Goal: Task Accomplishment & Management: Use online tool/utility

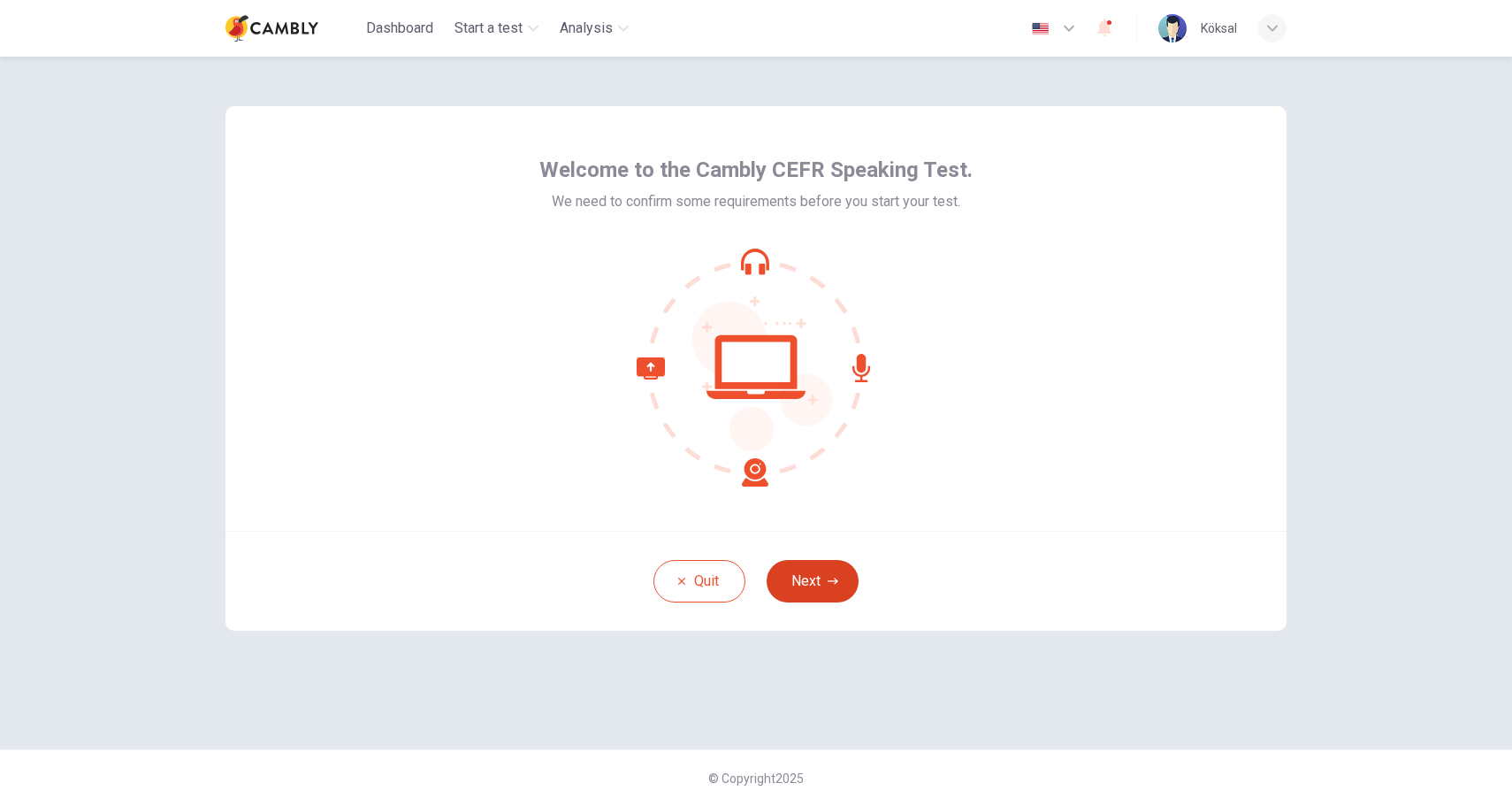
click at [803, 572] on button "Next" at bounding box center [812, 581] width 92 height 42
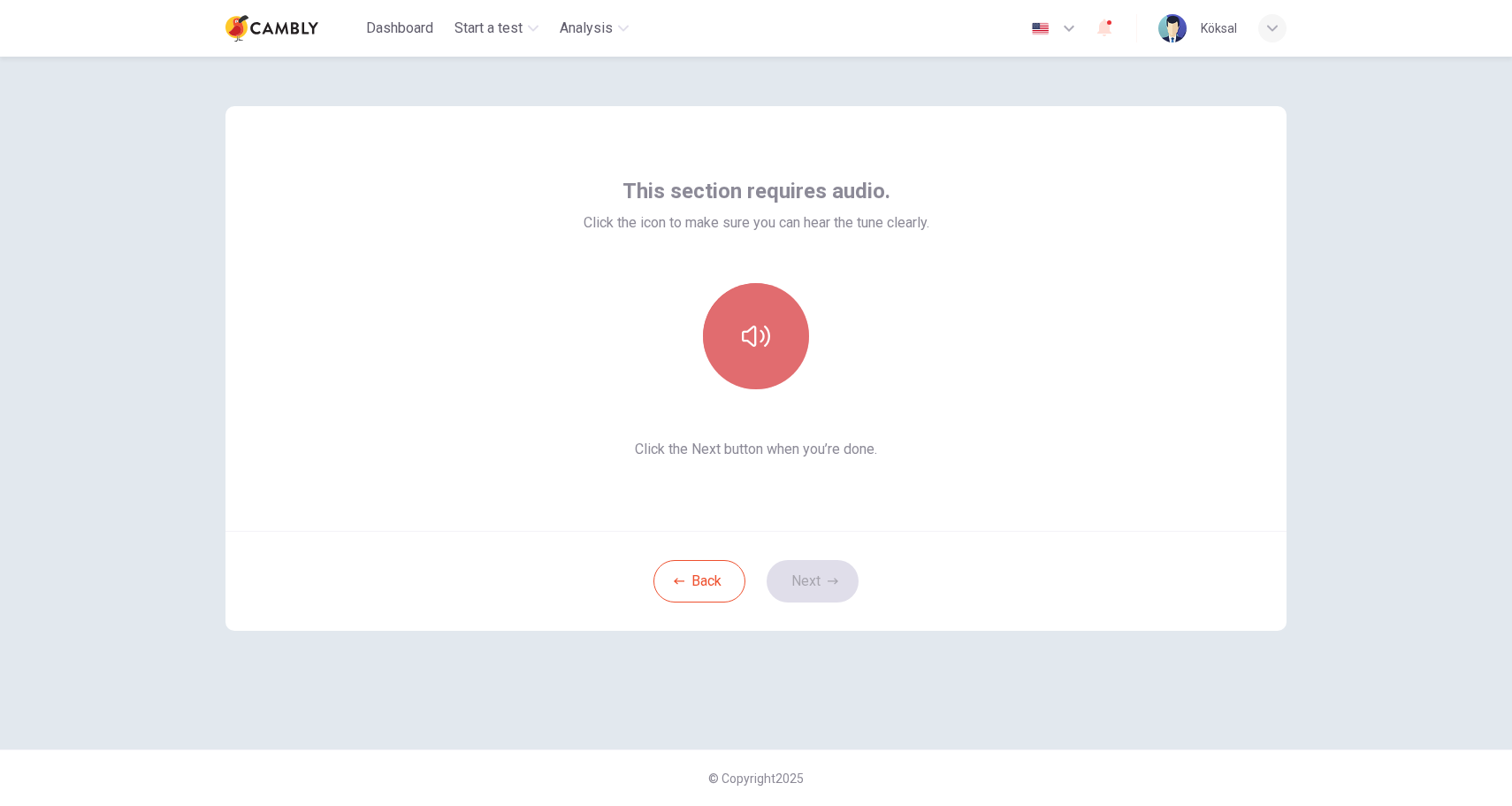
click at [762, 357] on button "button" at bounding box center [755, 336] width 106 height 106
click at [807, 581] on button "Next" at bounding box center [812, 581] width 92 height 42
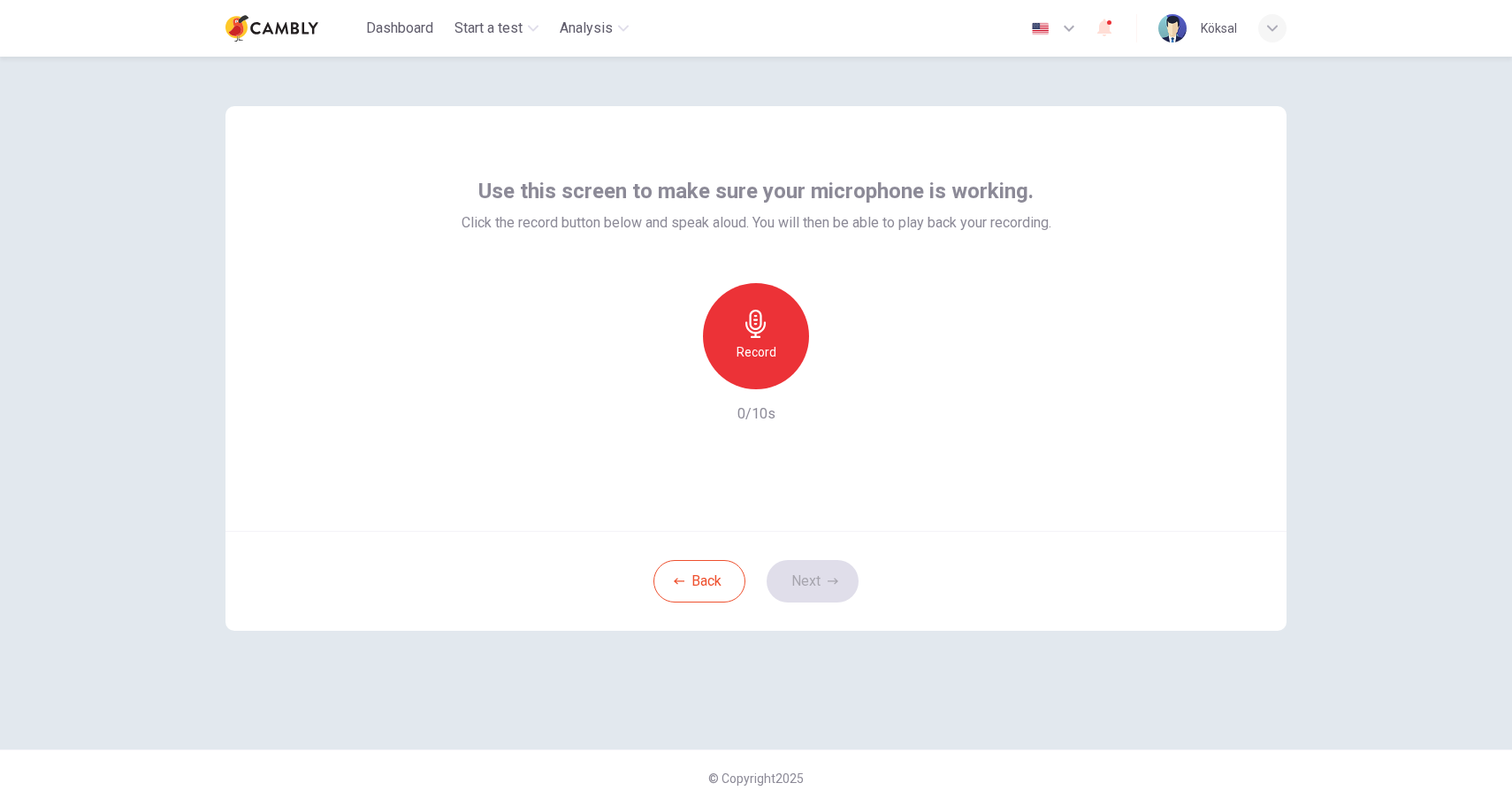
click at [774, 352] on h6 "Record" at bounding box center [756, 352] width 40 height 21
click at [761, 333] on icon "button" at bounding box center [756, 323] width 29 height 29
click at [824, 385] on div "Record" at bounding box center [755, 336] width 191 height 106
click at [831, 385] on div "button" at bounding box center [837, 375] width 29 height 29
click at [808, 581] on button "Next" at bounding box center [812, 581] width 92 height 42
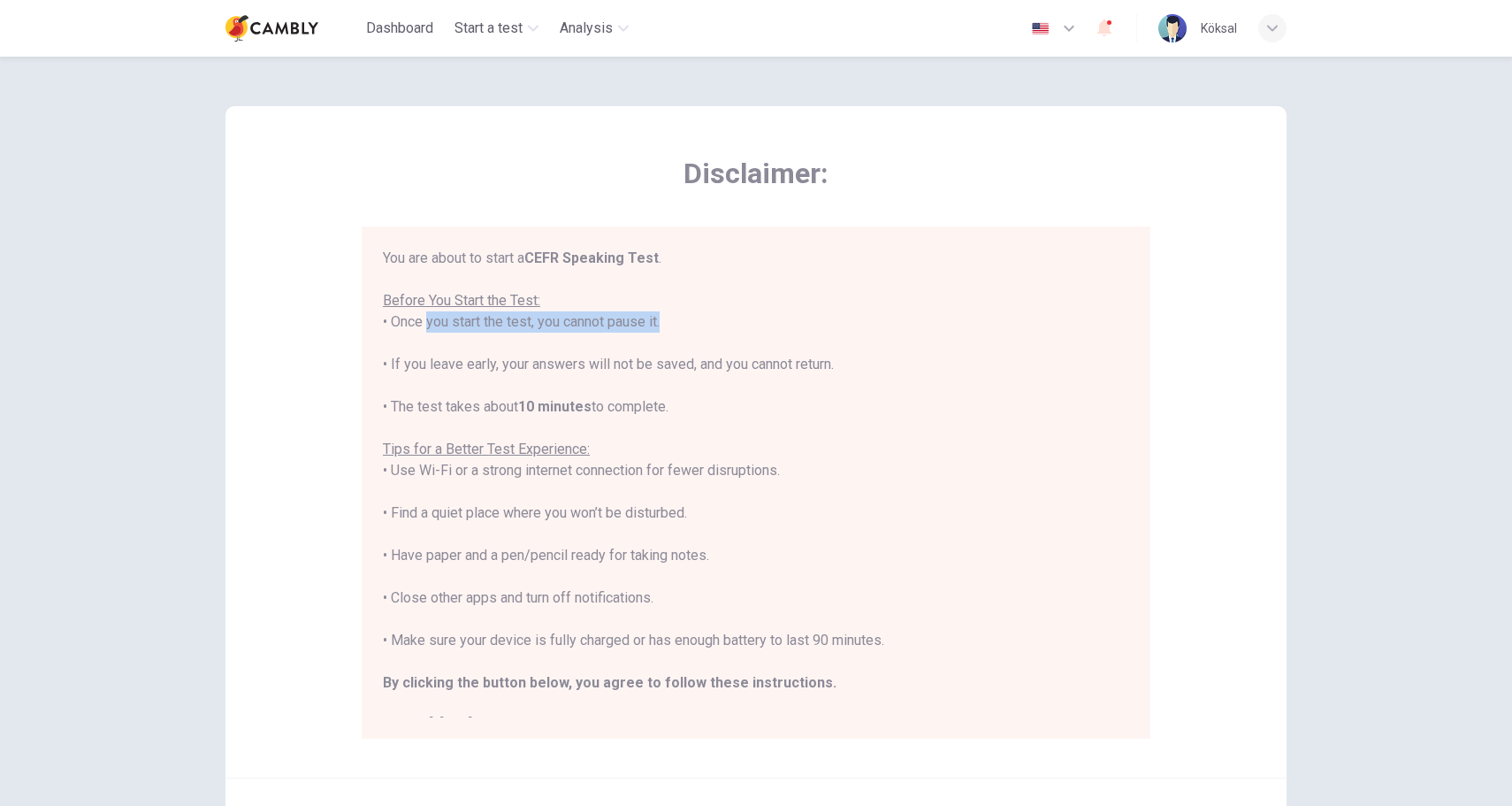
drag, startPoint x: 417, startPoint y: 319, endPoint x: 660, endPoint y: 314, distance: 243.1
click at [660, 315] on div "You are about to start a CEFR Speaking Test . Before You Start the Test: • Once…" at bounding box center [756, 491] width 746 height 488
click at [660, 314] on div "You are about to start a CEFR Speaking Test . Before You Start the Test: • Once…" at bounding box center [756, 491] width 746 height 488
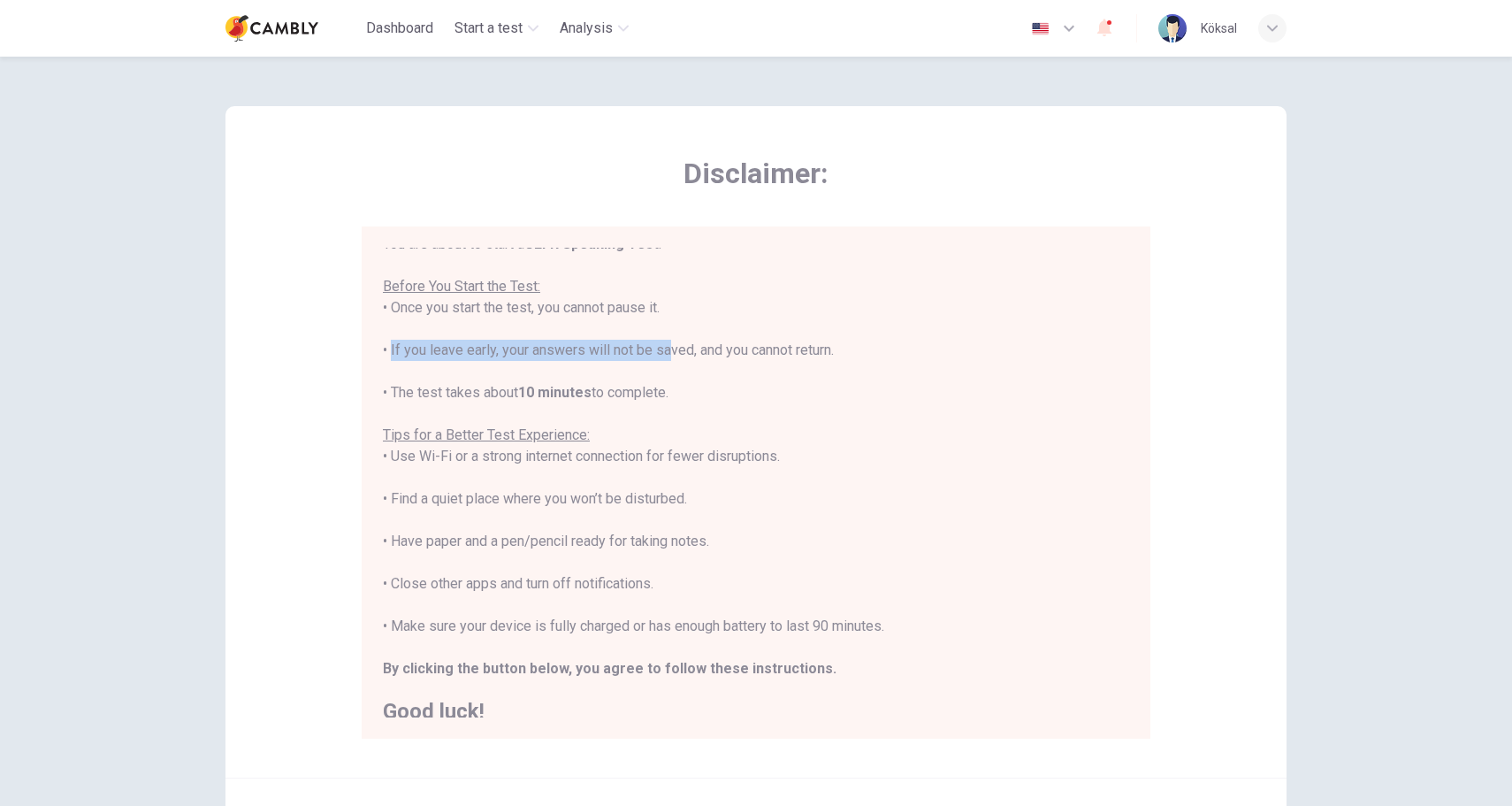
drag, startPoint x: 387, startPoint y: 350, endPoint x: 666, endPoint y: 346, distance: 279.0
click at [666, 346] on div "You are about to start a CEFR Speaking Test . Before You Start the Test: • Once…" at bounding box center [756, 477] width 746 height 488
click at [666, 346] on div "You are about to start a CEFR Speaking Test . Before You Start the Test: • Once…" at bounding box center [756, 477] width 746 height 488
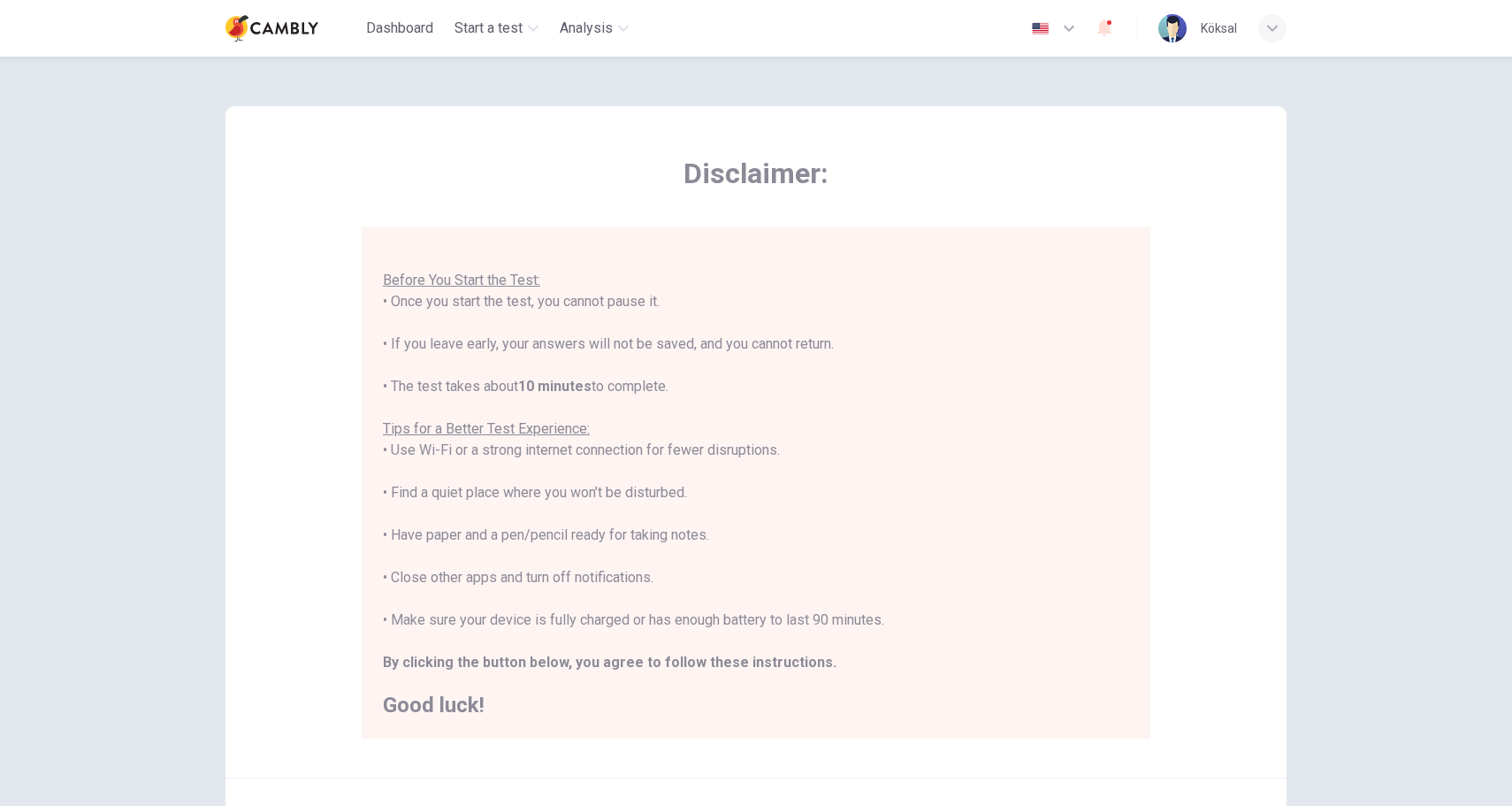
drag, startPoint x: 391, startPoint y: 385, endPoint x: 695, endPoint y: 394, distance: 304.1
click at [695, 394] on div "You are about to start a CEFR Speaking Test . Before You Start the Test: • Once…" at bounding box center [756, 471] width 746 height 488
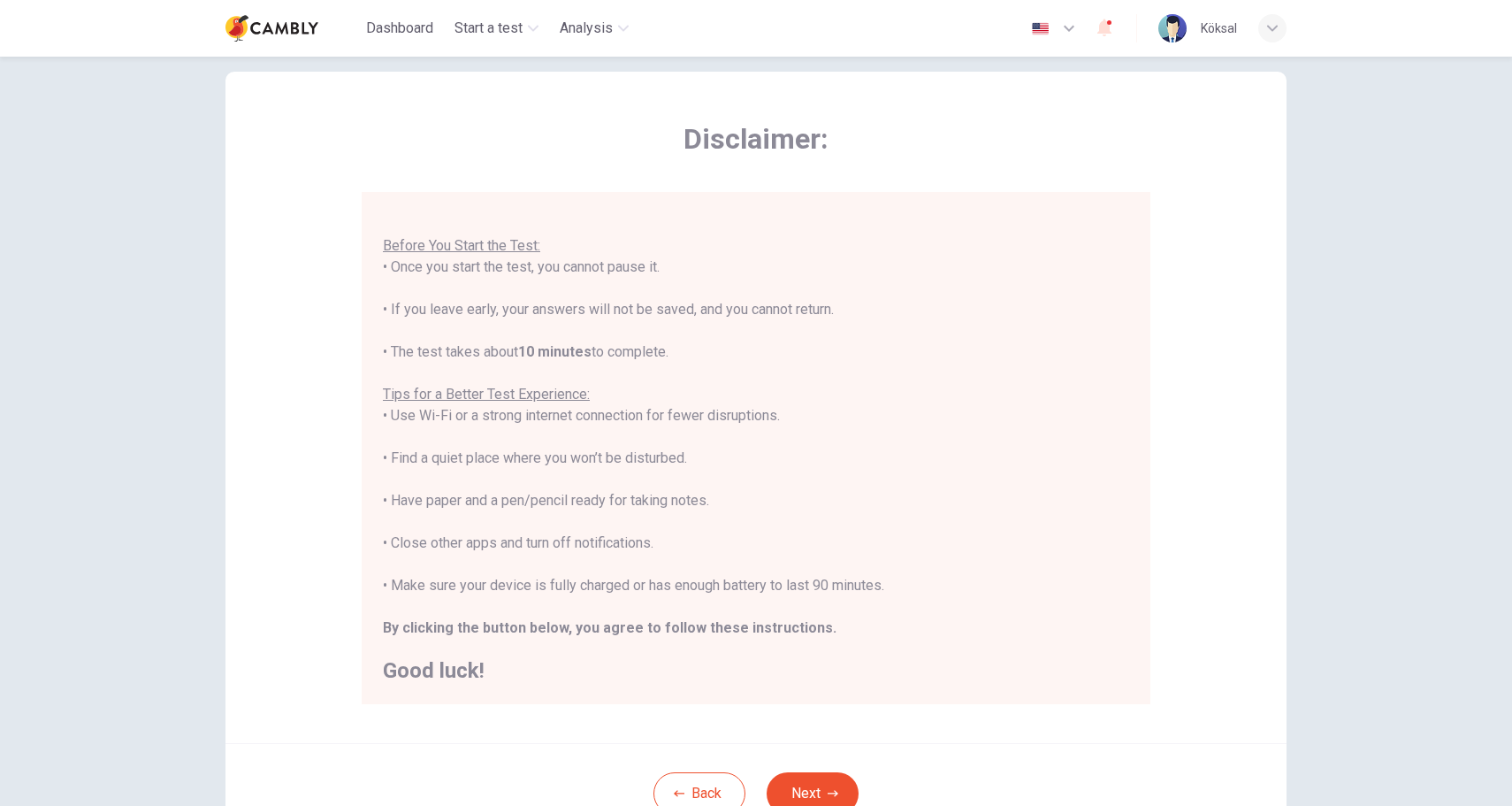
scroll to position [43, 0]
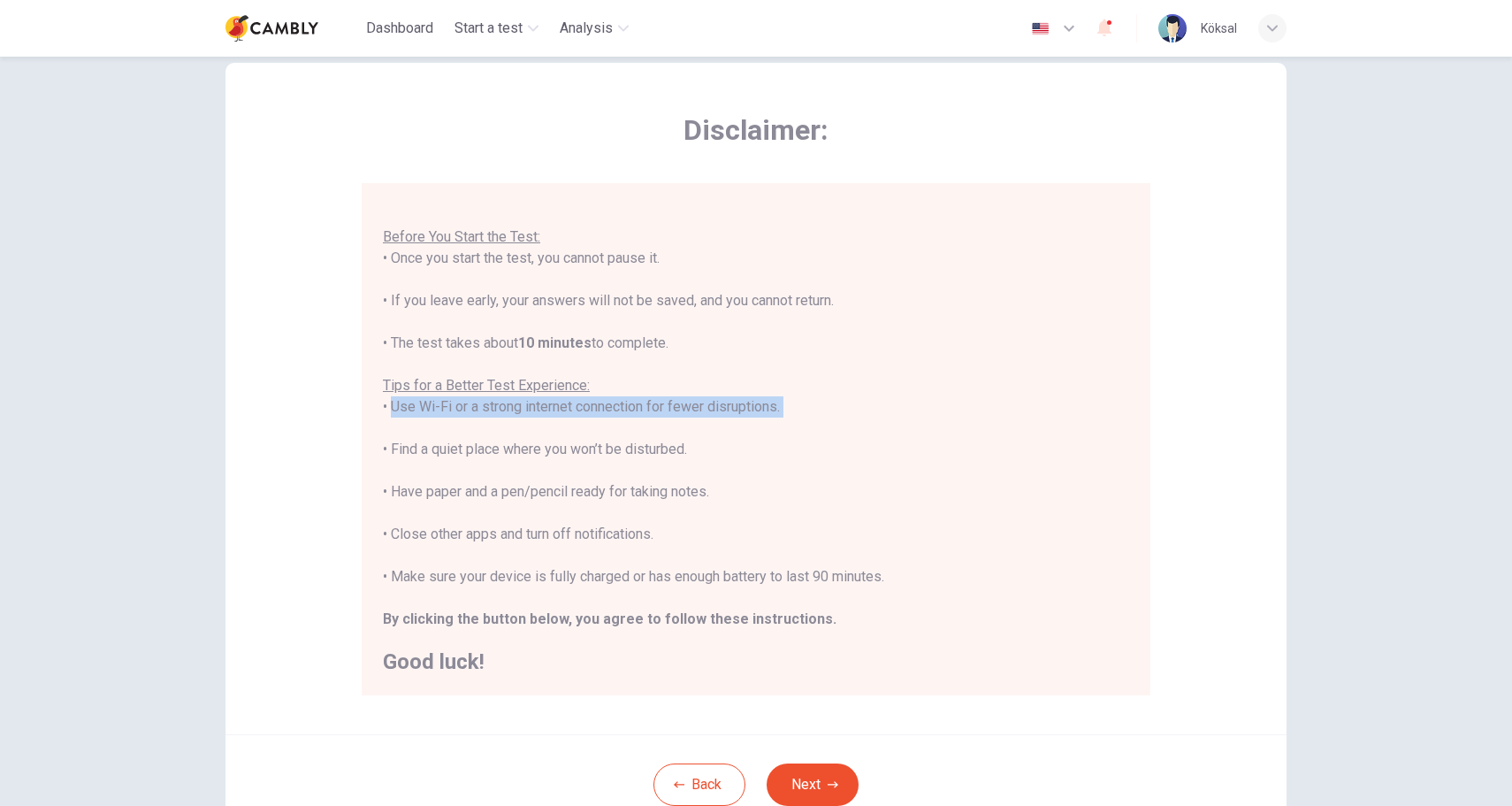
drag, startPoint x: 389, startPoint y: 410, endPoint x: 534, endPoint y: 421, distance: 145.4
click at [534, 421] on div "You are about to start a CEFR Speaking Test . Before You Start the Test: • Once…" at bounding box center [756, 427] width 746 height 488
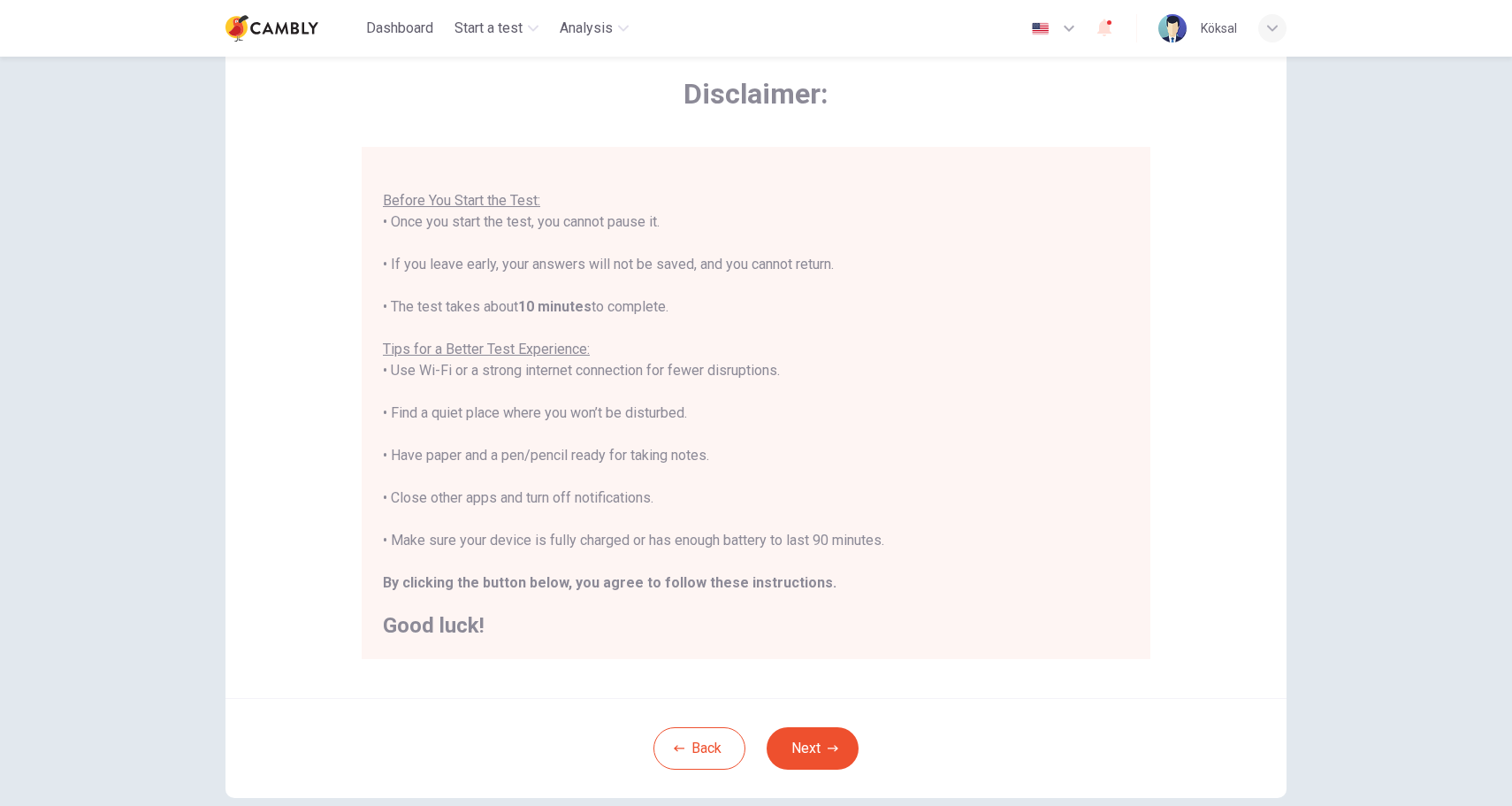
scroll to position [81, 0]
drag, startPoint x: 379, startPoint y: 408, endPoint x: 743, endPoint y: 411, distance: 364.0
click at [743, 411] on div "You are about to start a CEFR Speaking Test . Before You Start the Test: • Once…" at bounding box center [756, 401] width 788 height 512
click at [743, 411] on div "You are about to start a CEFR Speaking Test . Before You Start the Test: • Once…" at bounding box center [756, 390] width 746 height 488
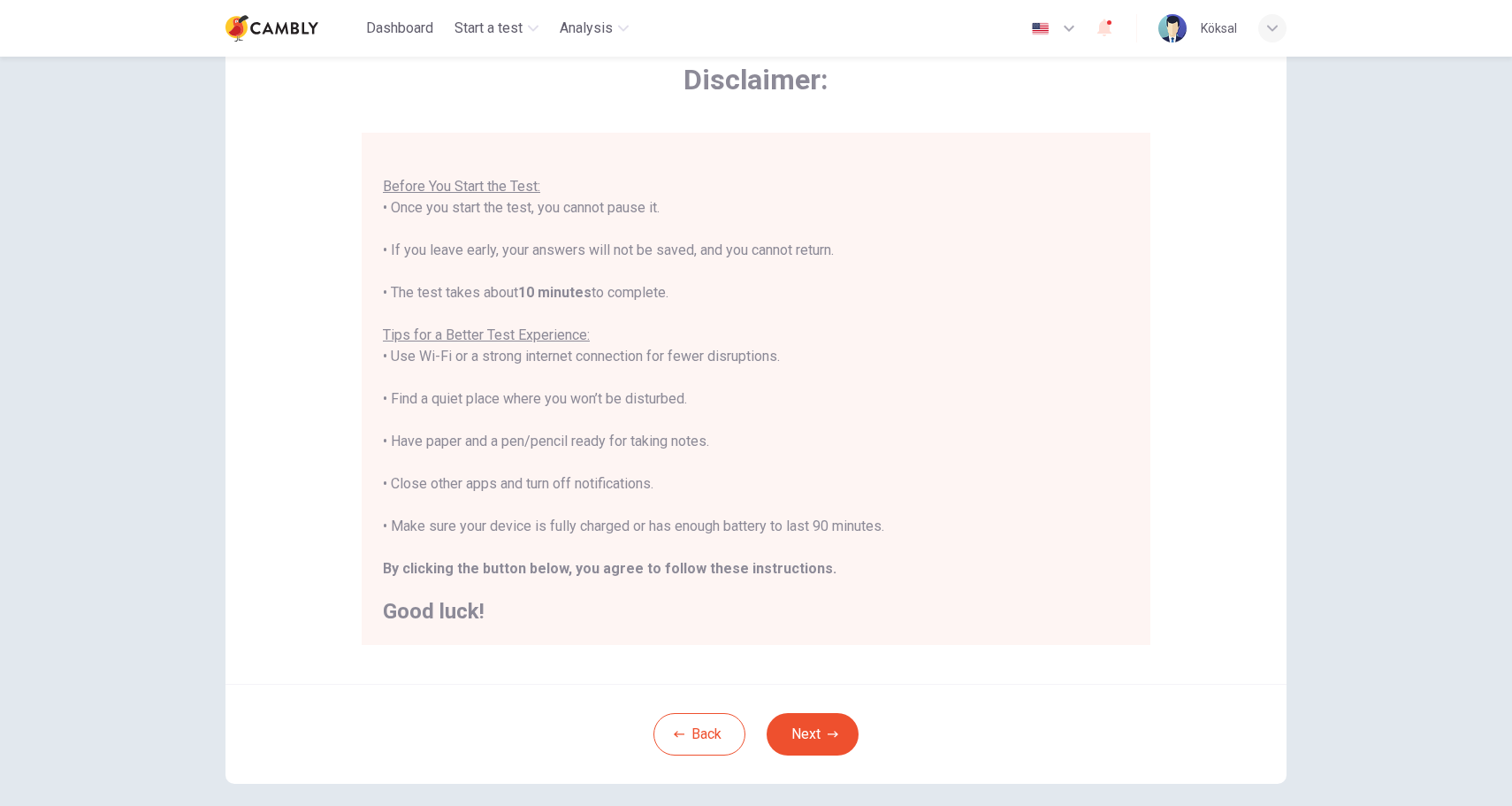
scroll to position [105, 0]
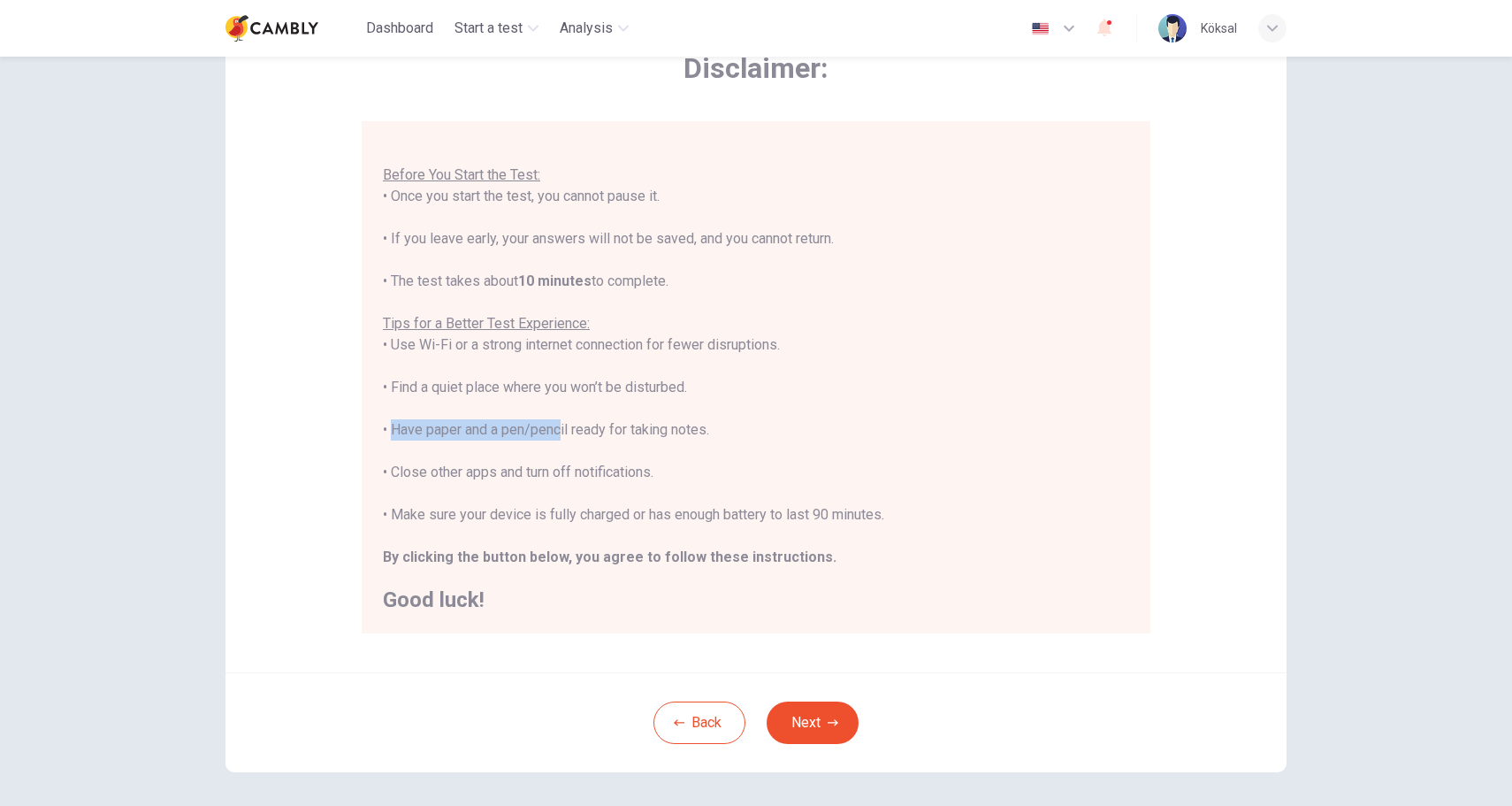
drag, startPoint x: 388, startPoint y: 427, endPoint x: 557, endPoint y: 435, distance: 169.2
click at [557, 436] on div "You are about to start a CEFR Speaking Test . Before You Start the Test: • Once…" at bounding box center [756, 366] width 746 height 488
click at [667, 424] on div "You are about to start a CEFR Speaking Test . Before You Start the Test: • Once…" at bounding box center [756, 366] width 746 height 488
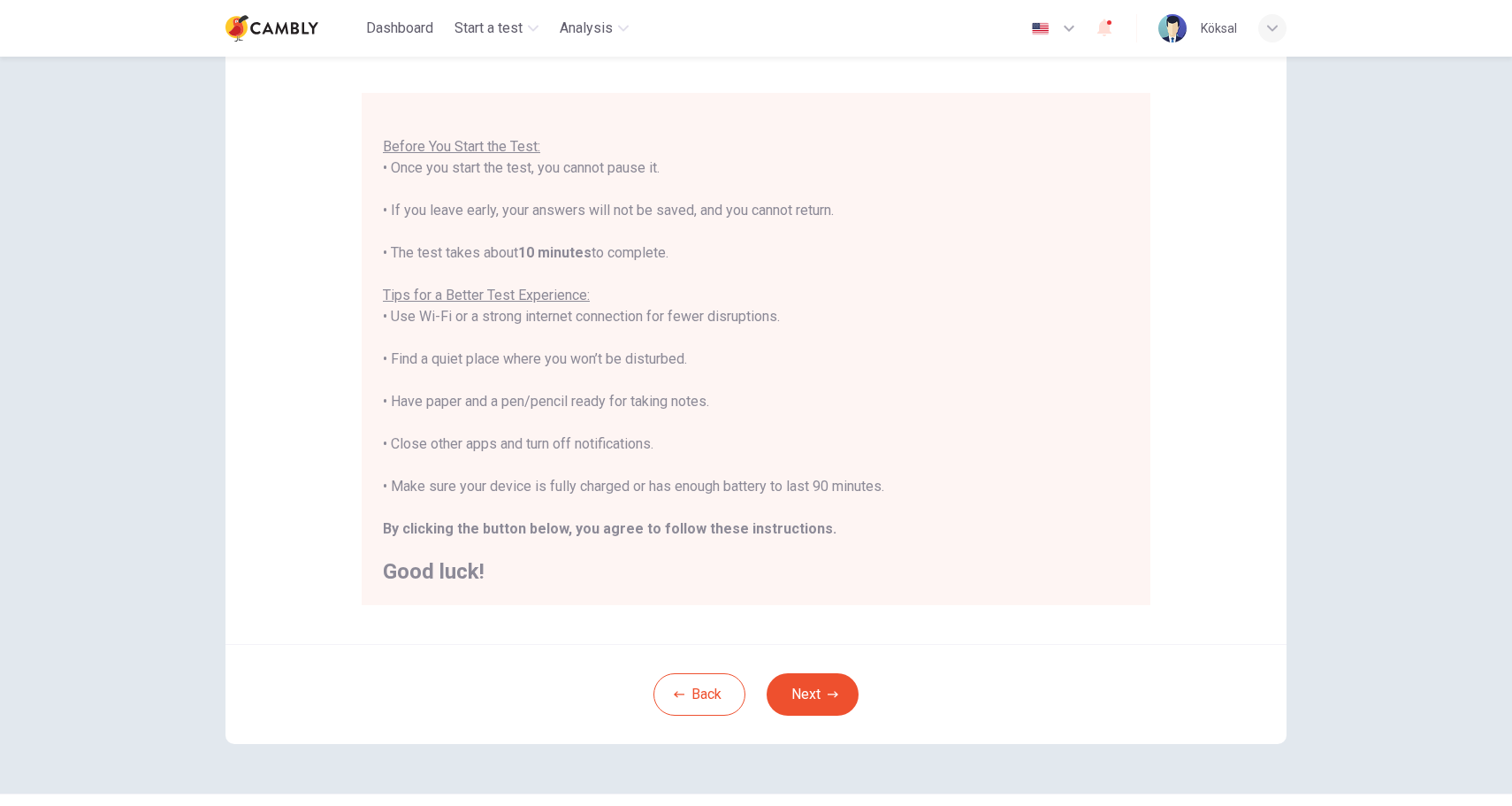
scroll to position [153, 0]
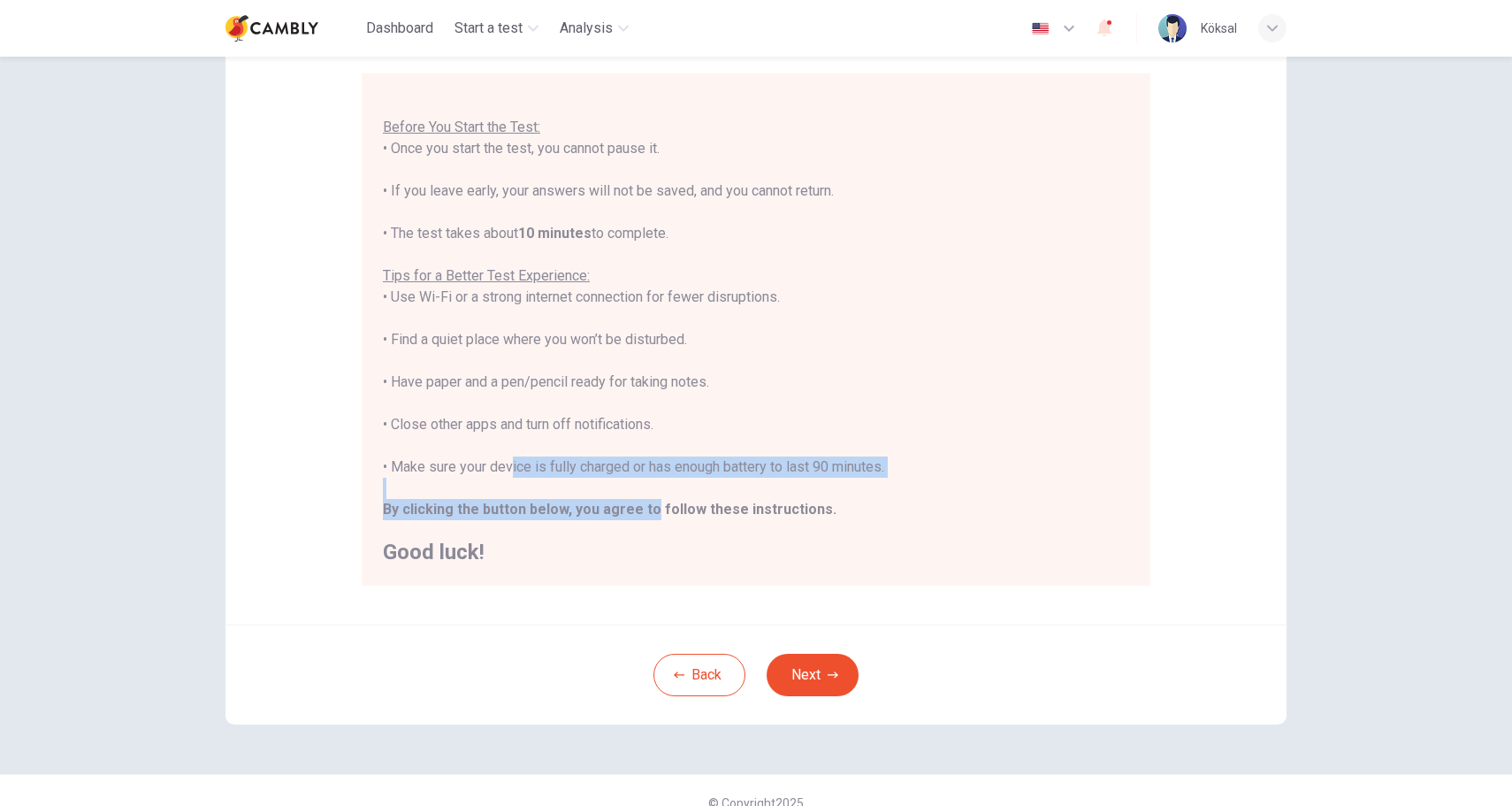
drag, startPoint x: 506, startPoint y: 461, endPoint x: 646, endPoint y: 515, distance: 150.1
click at [646, 516] on div "You are about to start a CEFR Speaking Test . Before You Start the Test: • Once…" at bounding box center [756, 318] width 746 height 488
click at [646, 515] on b "By clicking the button below, you agree to follow these instructions." at bounding box center [609, 509] width 453 height 17
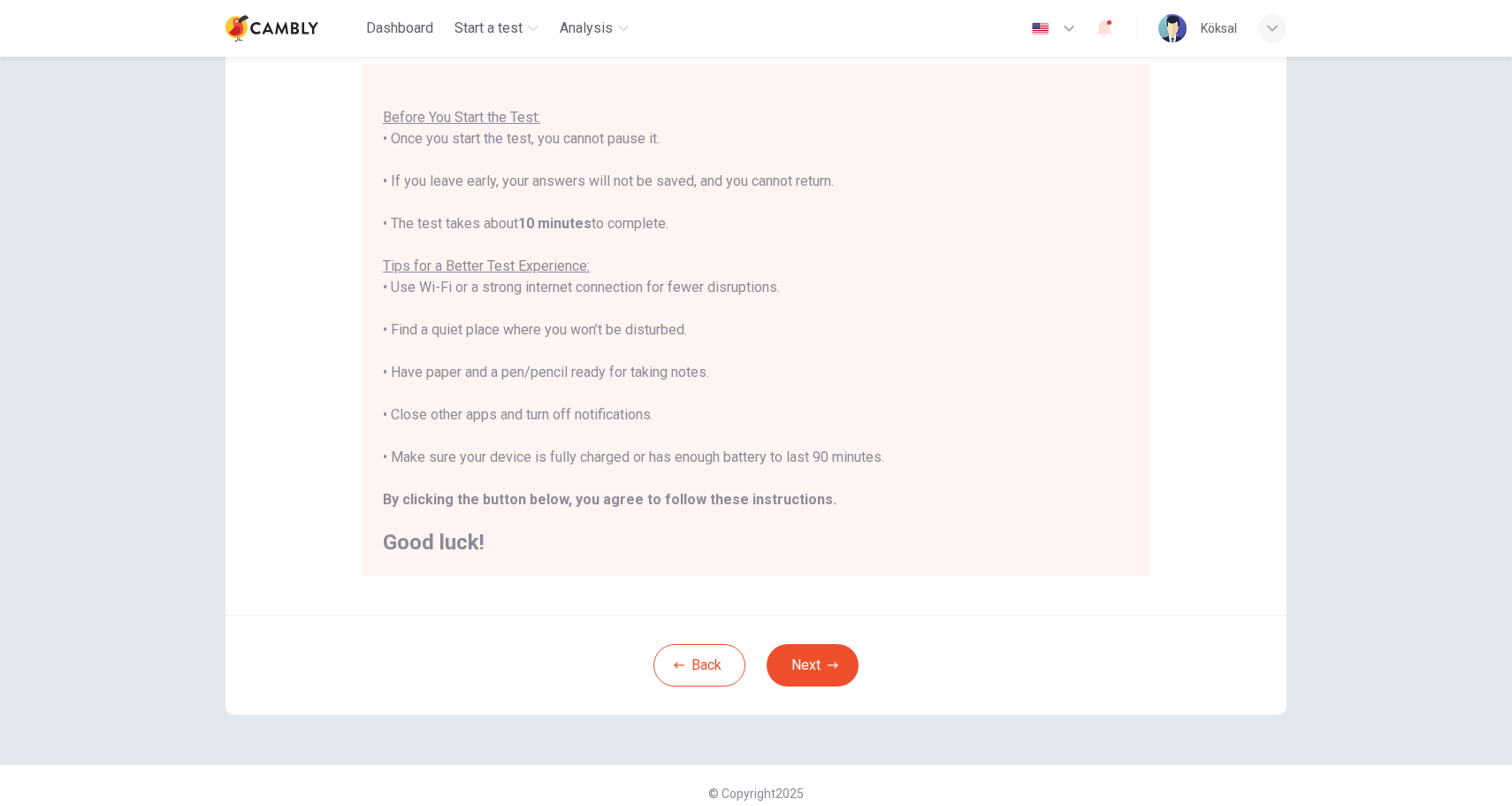
scroll to position [14, 0]
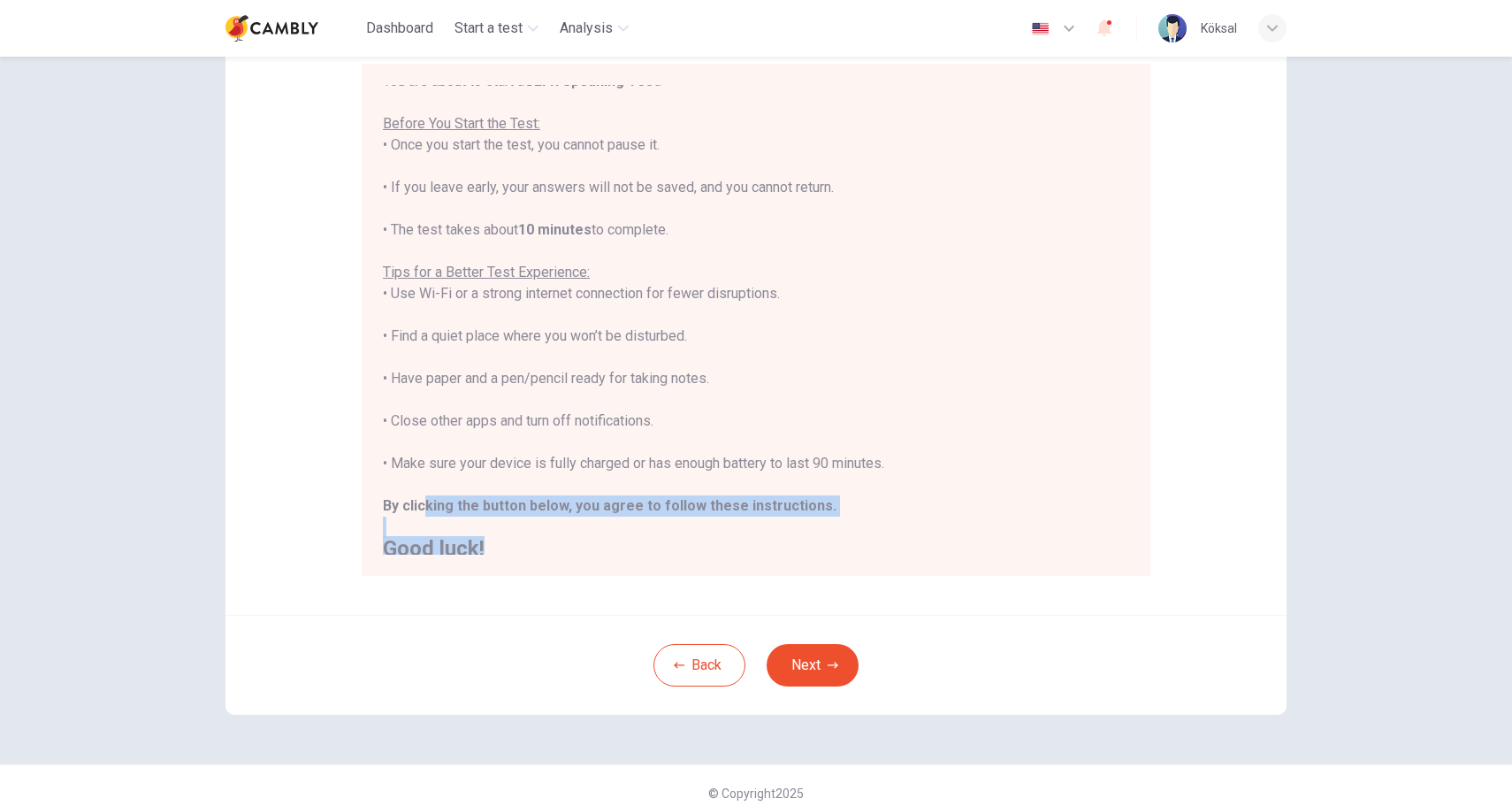
drag, startPoint x: 426, startPoint y: 510, endPoint x: 595, endPoint y: 541, distance: 171.8
click at [595, 542] on div "You are about to start a CEFR Speaking Test . Before You Start the Test: • Once…" at bounding box center [756, 315] width 746 height 488
click at [595, 540] on h2 "Good luck!" at bounding box center [756, 547] width 746 height 21
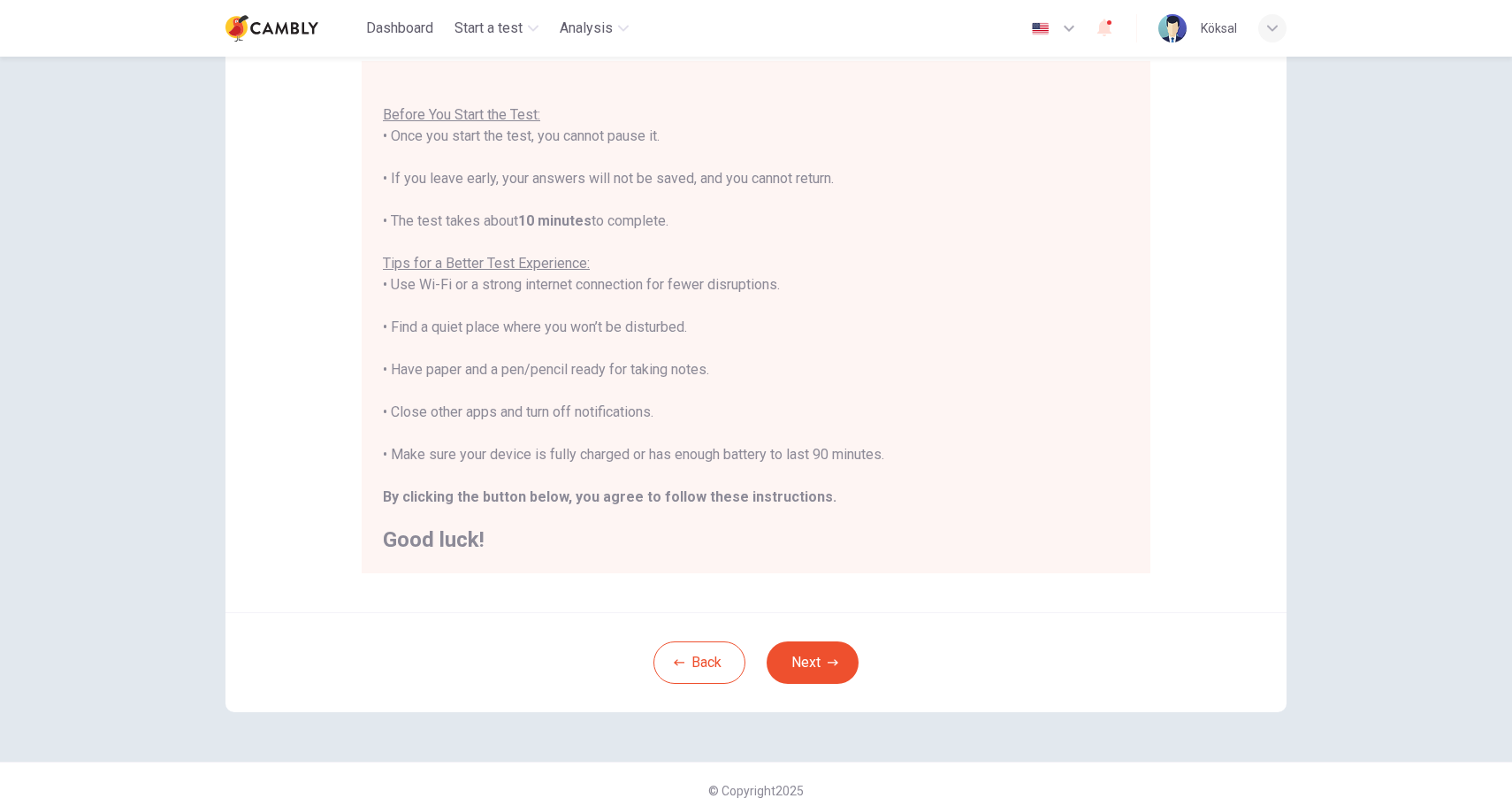
scroll to position [178, 0]
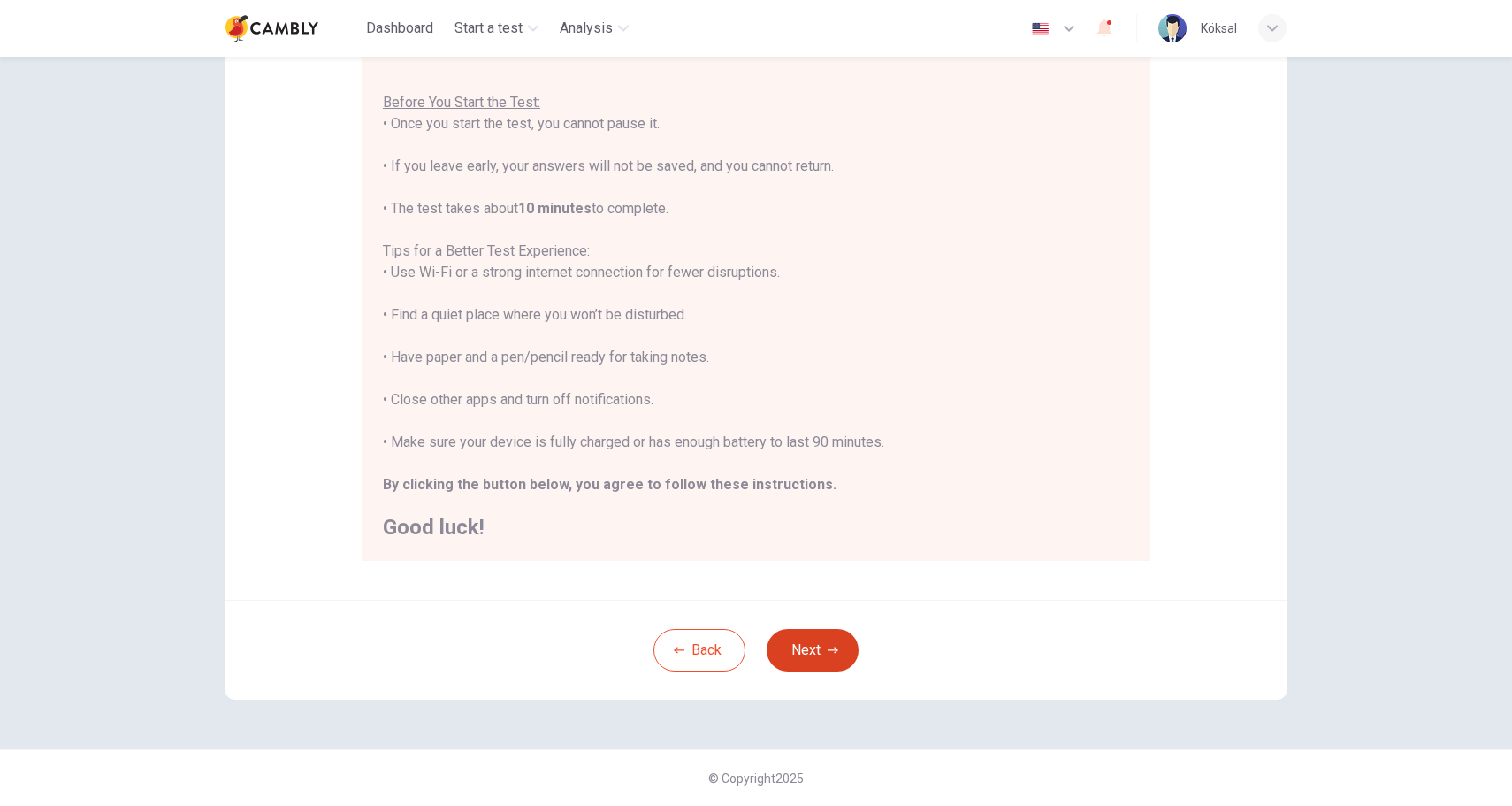
click at [811, 649] on button "Next" at bounding box center [812, 650] width 92 height 42
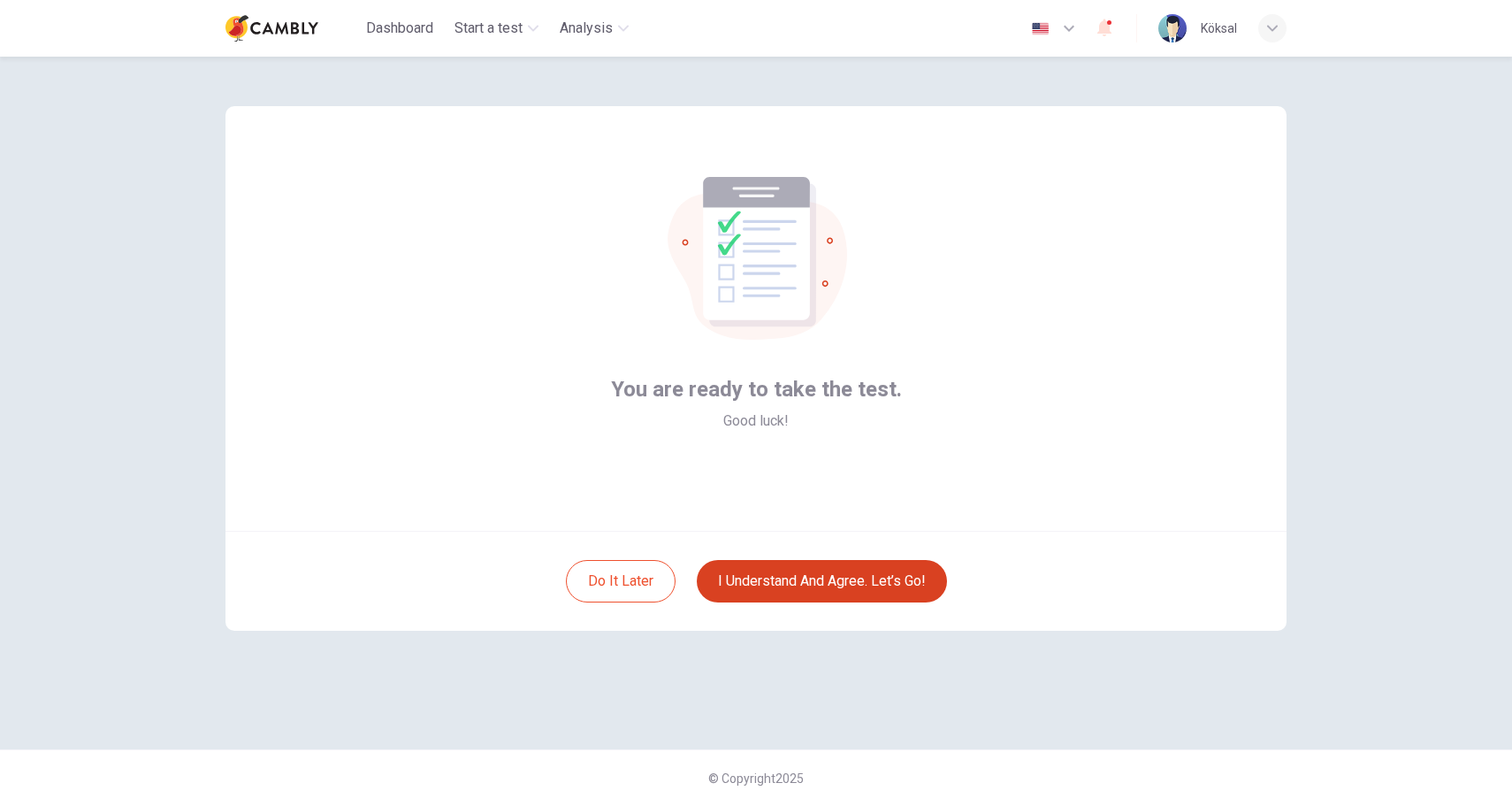
scroll to position [0, 0]
click at [814, 576] on button "I understand and agree. Let’s go!" at bounding box center [822, 581] width 250 height 42
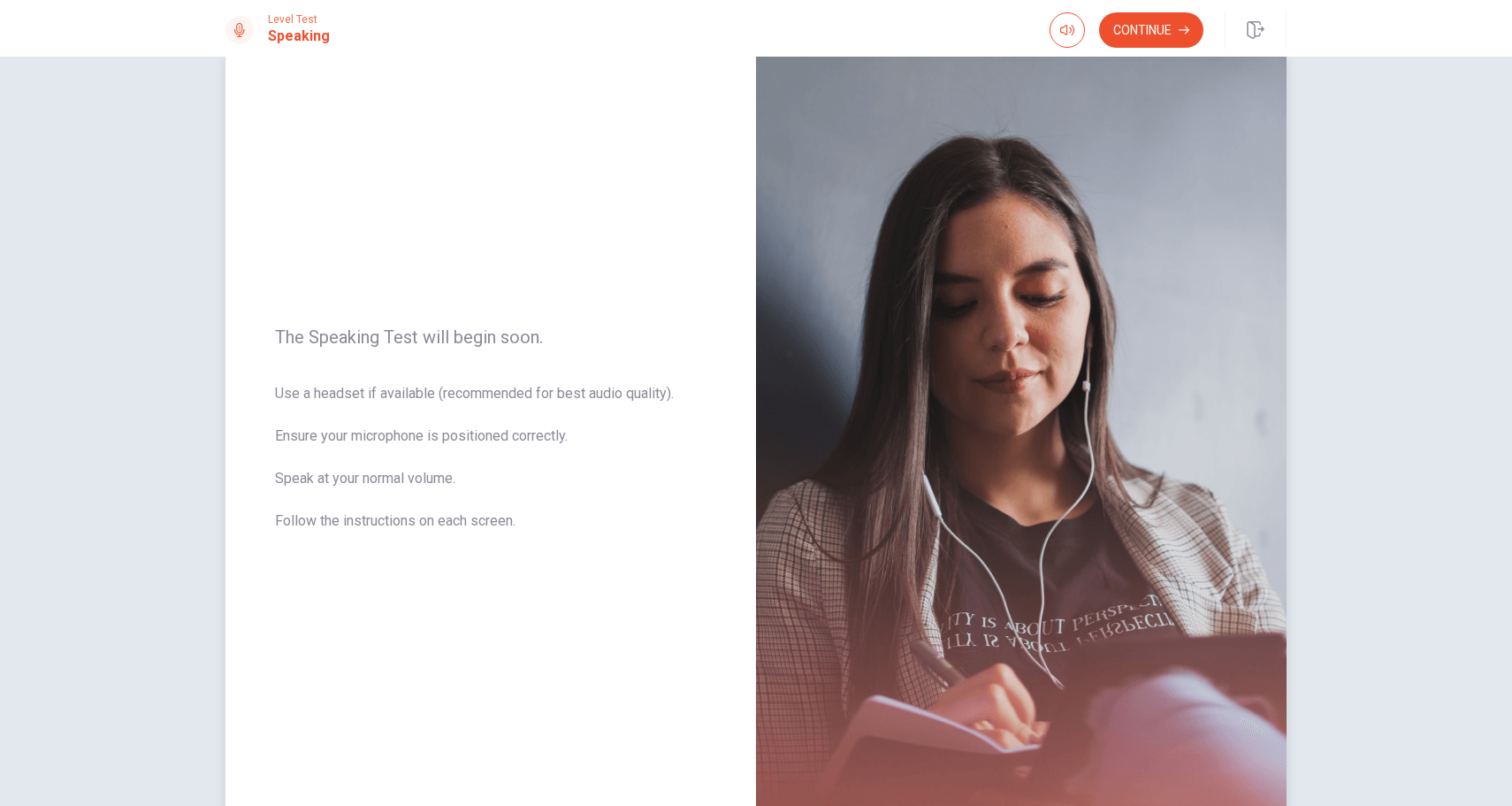
scroll to position [50, 0]
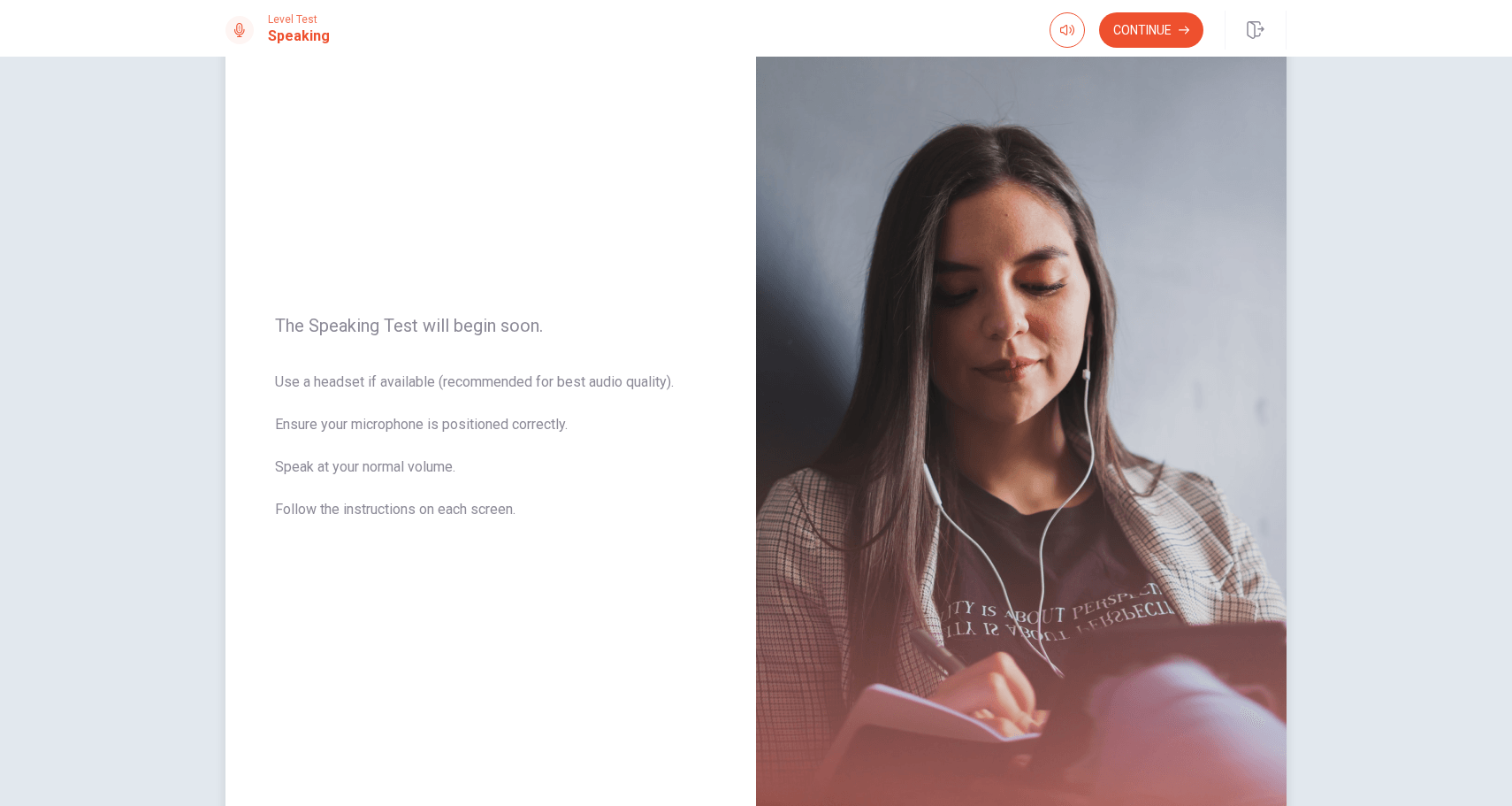
drag, startPoint x: 378, startPoint y: 378, endPoint x: 556, endPoint y: 496, distance: 213.6
click at [556, 498] on span "Use a headset if available (recommended for best audio quality). Ensure your mi…" at bounding box center [490, 456] width 431 height 170
click at [556, 496] on span "Use a headset if available (recommended for best audio quality). Ensure your mi…" at bounding box center [490, 456] width 431 height 170
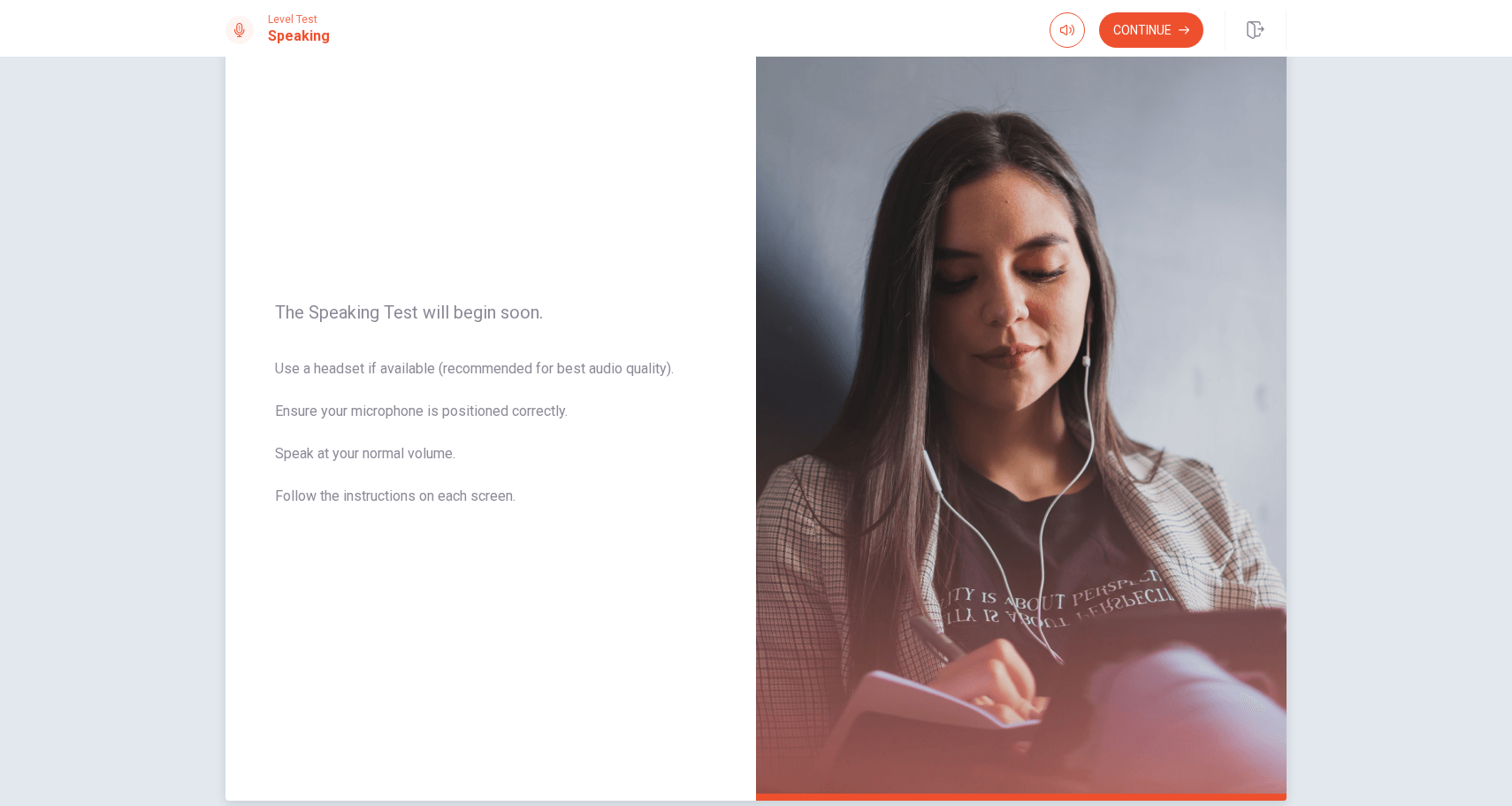
scroll to position [66, 0]
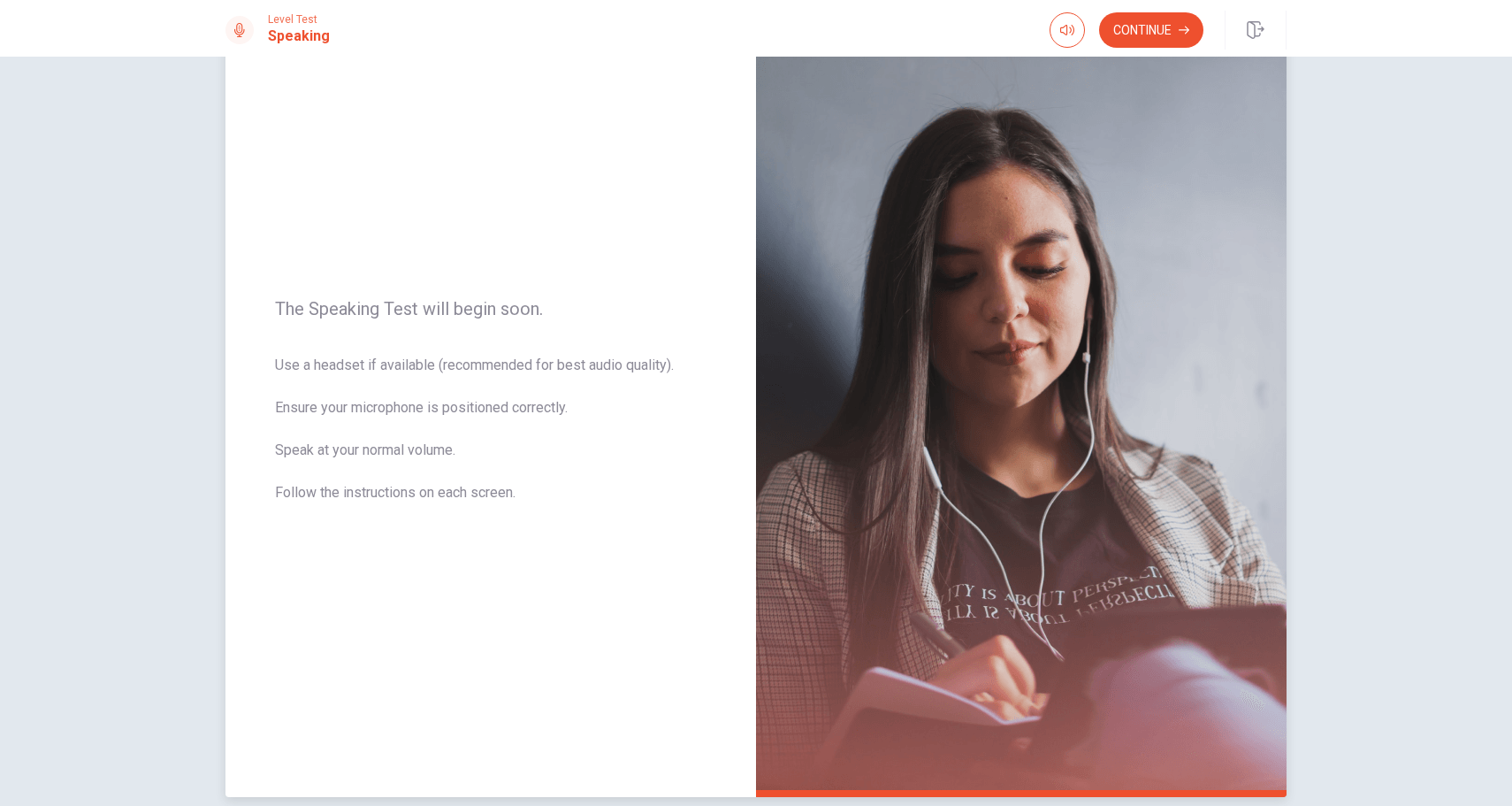
drag, startPoint x: 279, startPoint y: 412, endPoint x: 502, endPoint y: 466, distance: 229.4
click at [502, 466] on span "Use a headset if available (recommended for best audio quality). Ensure your mi…" at bounding box center [490, 439] width 431 height 170
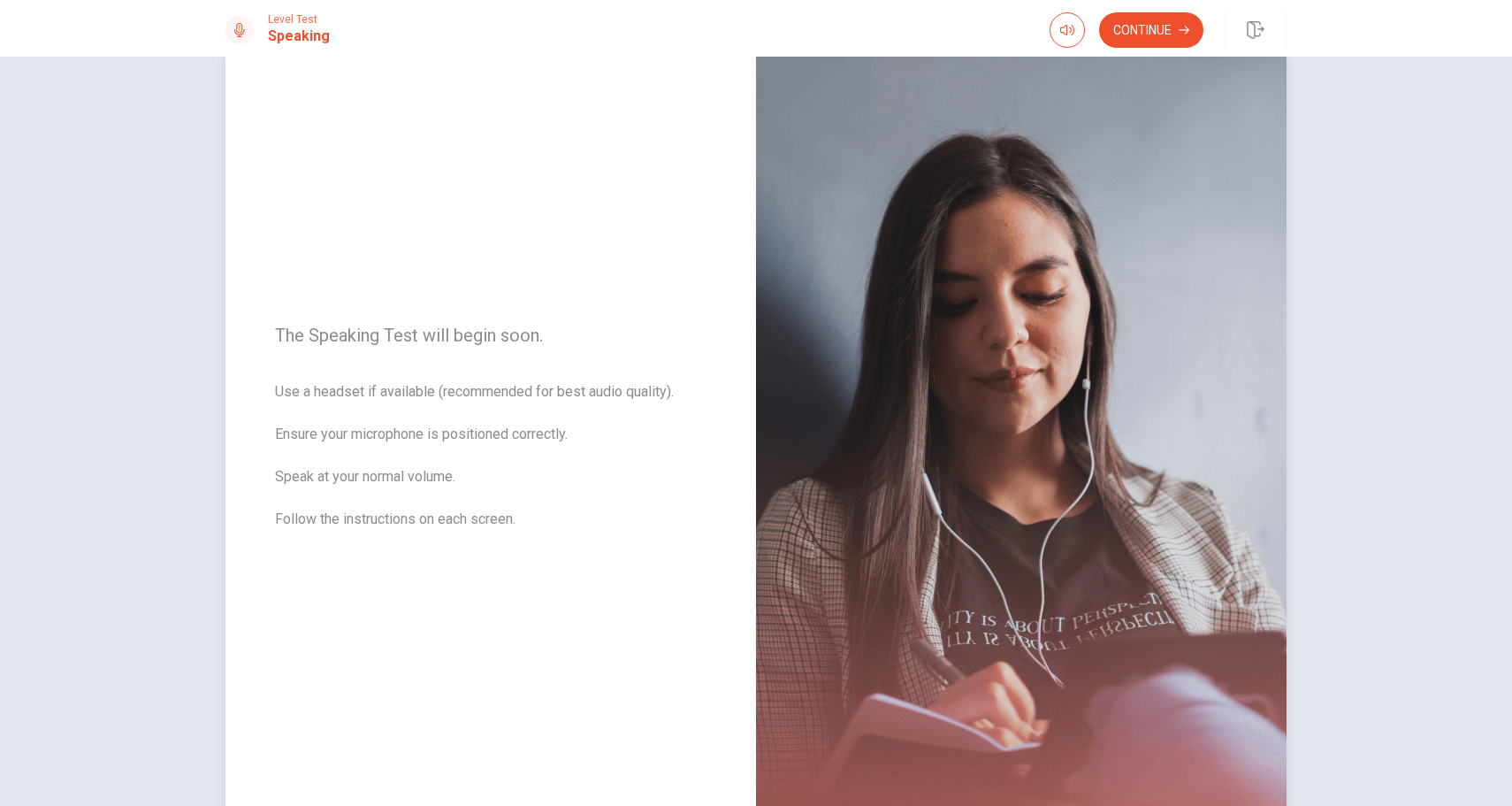
scroll to position [0, 0]
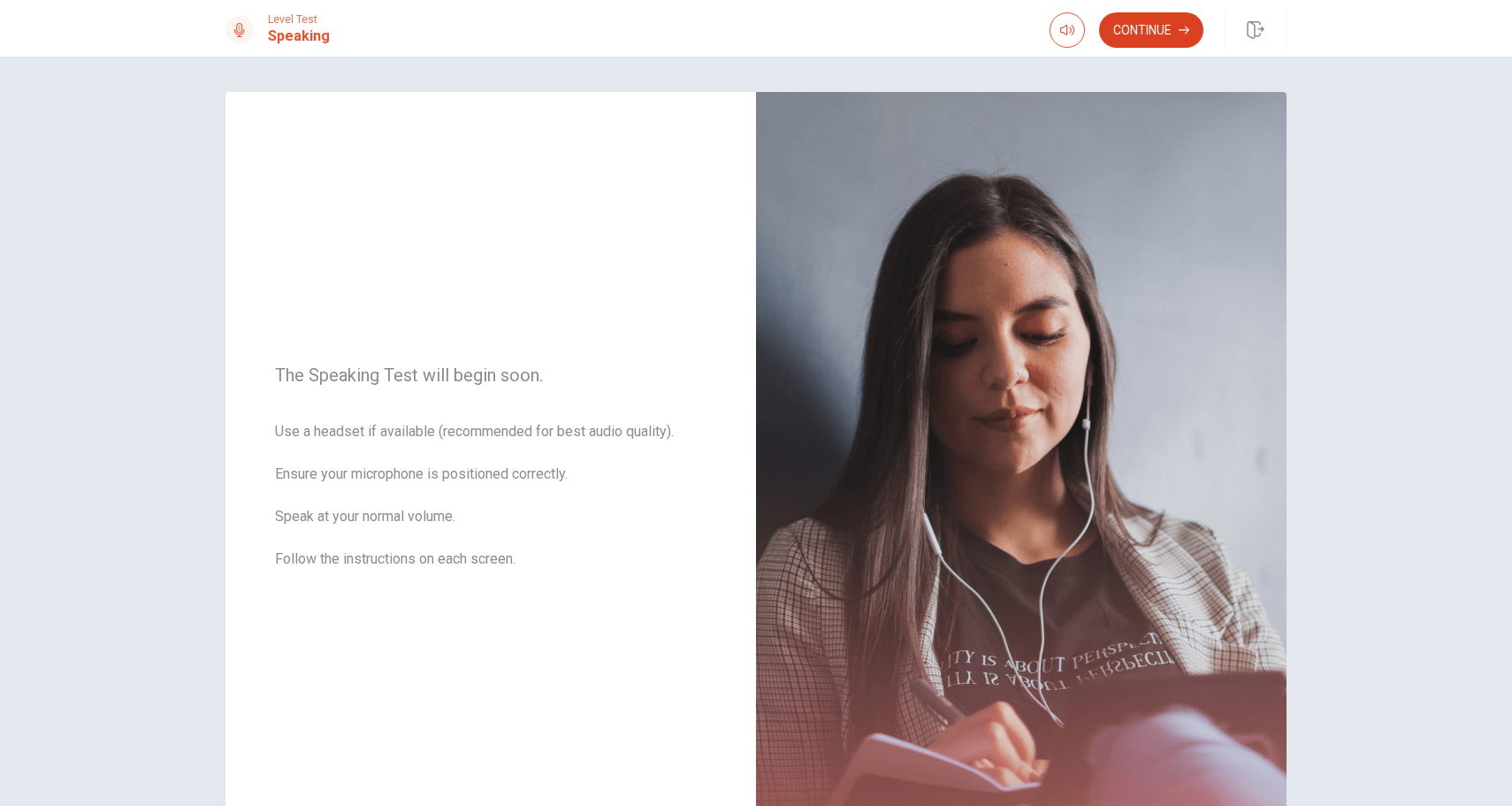
click at [1164, 27] on button "Continue" at bounding box center [1151, 30] width 104 height 35
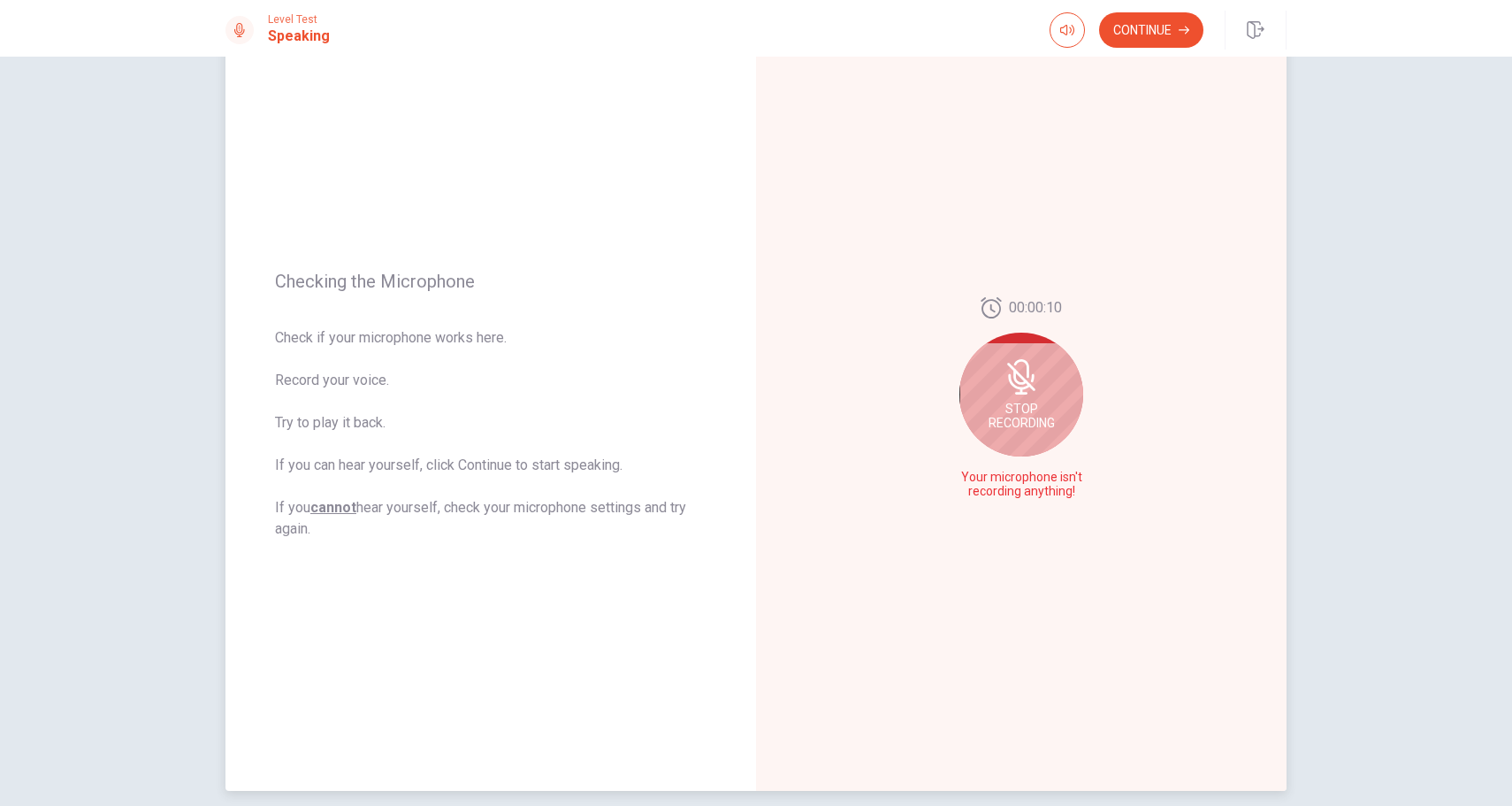
scroll to position [76, 0]
click at [1025, 396] on div "Stop Recording" at bounding box center [1021, 391] width 124 height 124
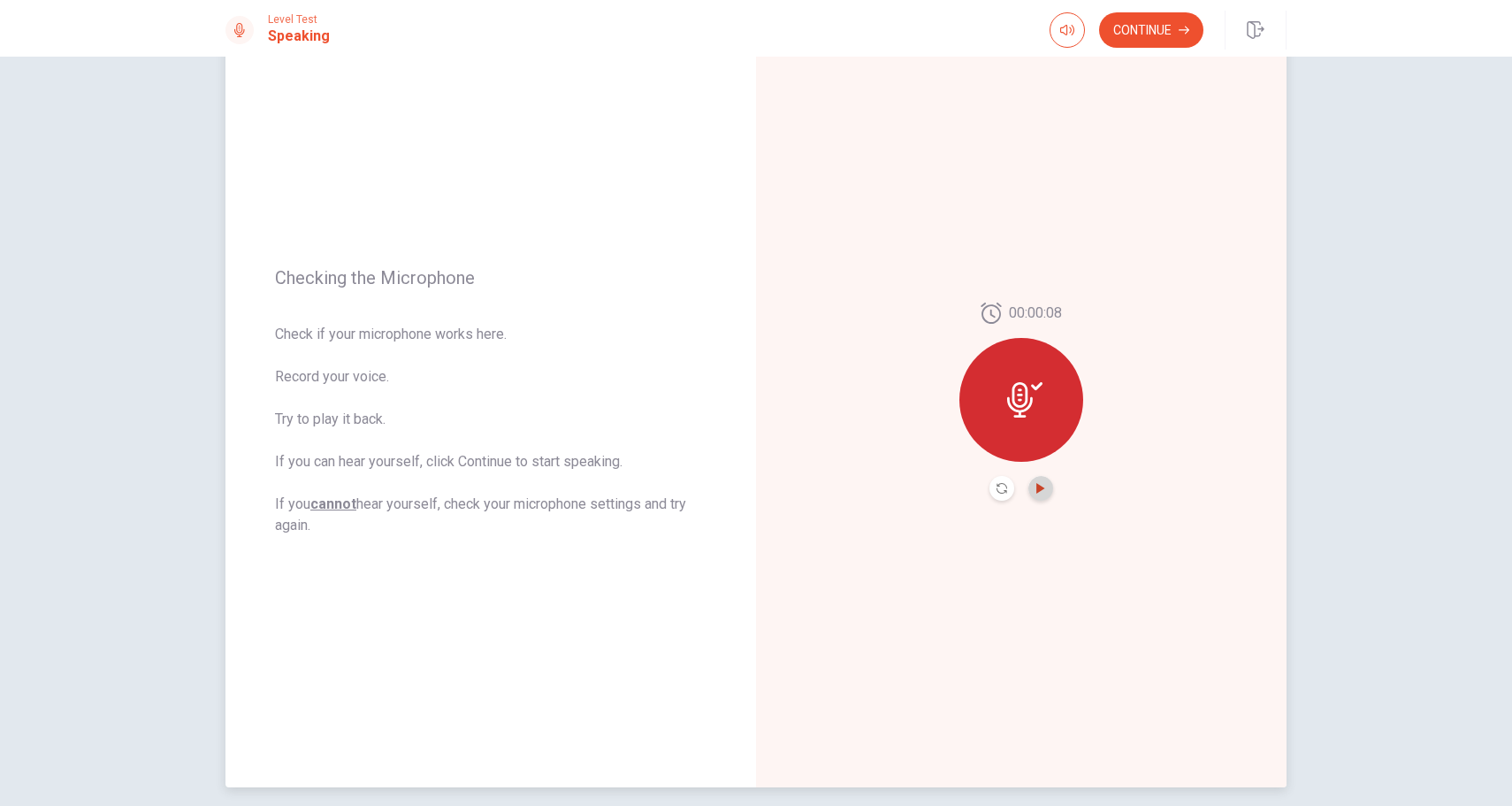
click at [1045, 487] on icon "Play Audio" at bounding box center [1040, 487] width 10 height 10
click at [1023, 395] on icon at bounding box center [1025, 400] width 35 height 35
drag, startPoint x: 344, startPoint y: 452, endPoint x: 509, endPoint y: 511, distance: 175.2
click at [509, 513] on span "Check if your microphone works here. Record your voice. Try to play it back. If…" at bounding box center [490, 430] width 431 height 212
click at [509, 511] on span "Check if your microphone works here. Record your voice. Try to play it back. If…" at bounding box center [490, 430] width 431 height 212
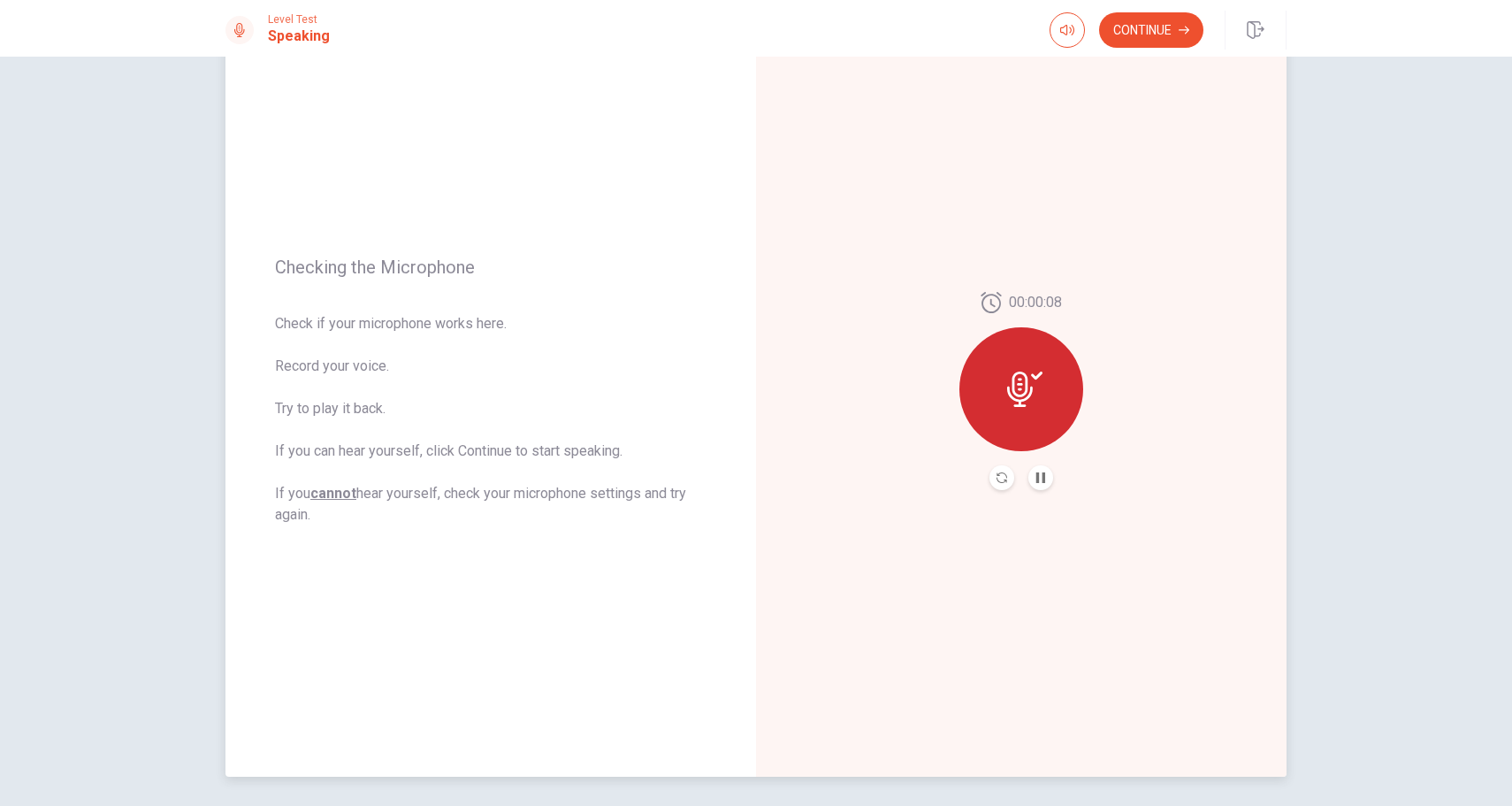
scroll to position [75, 0]
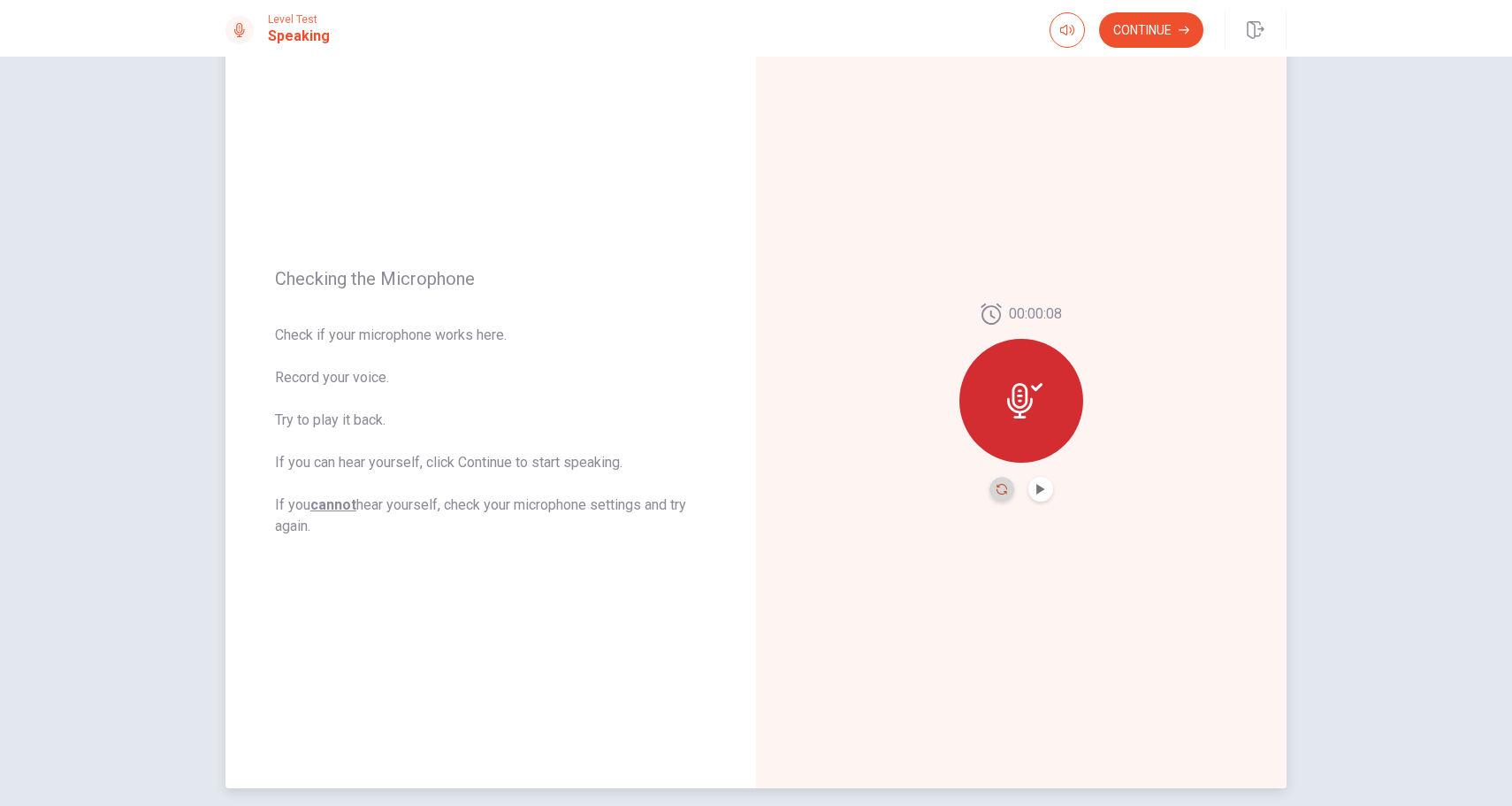
click at [1000, 489] on icon "Record Again" at bounding box center [1001, 488] width 10 height 10
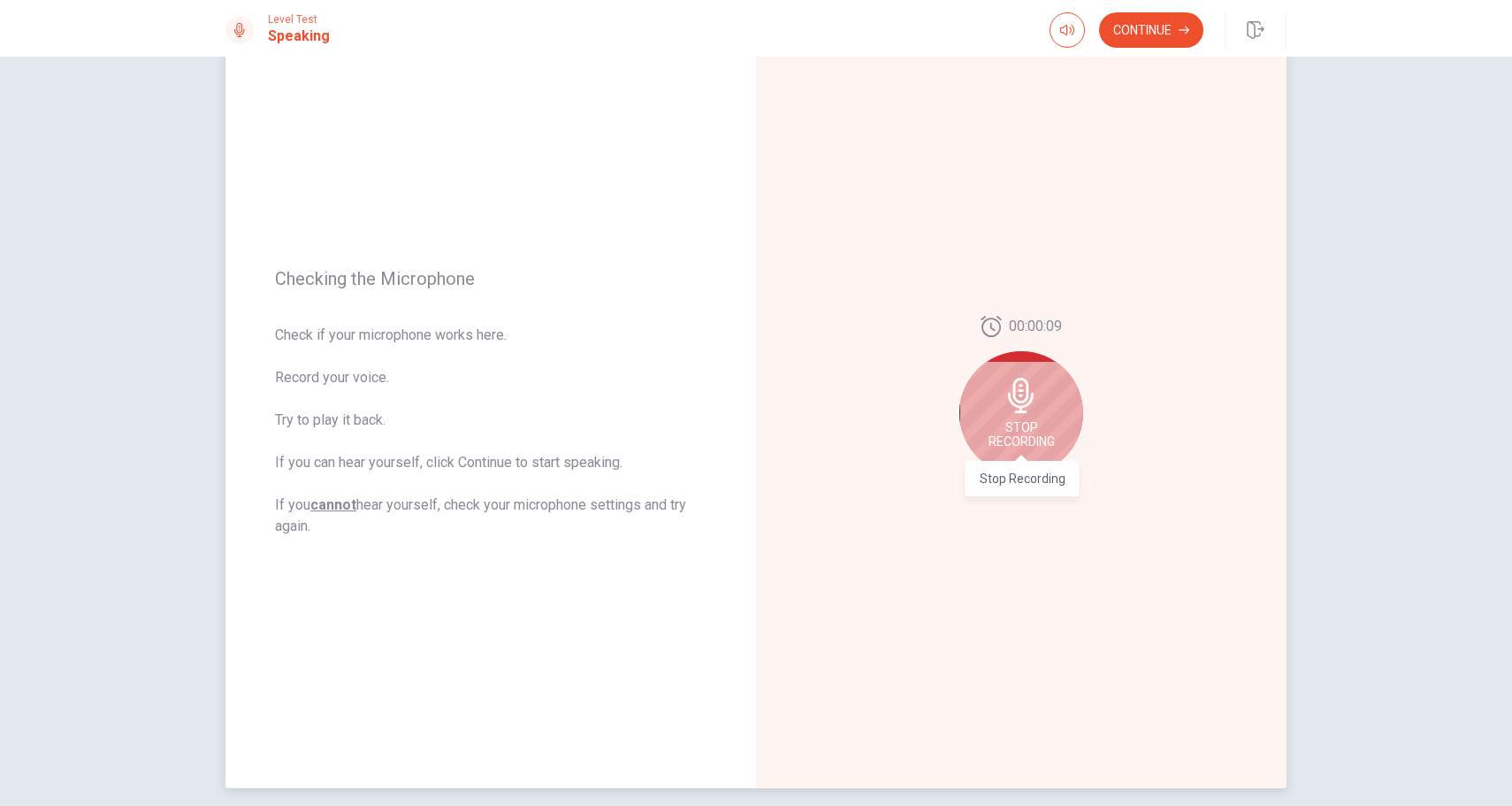
click at [1022, 439] on span "Stop Recording" at bounding box center [1022, 434] width 66 height 29
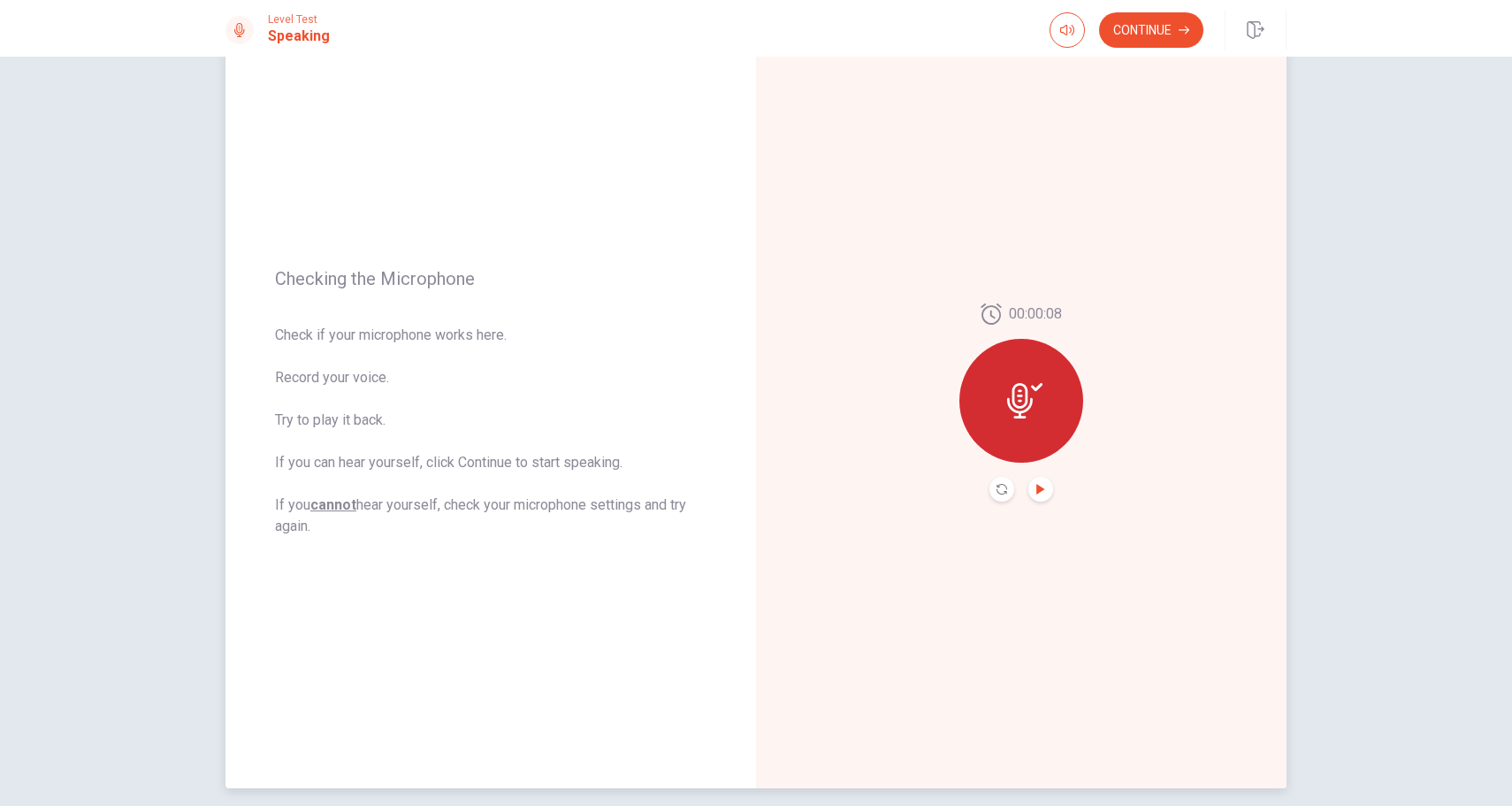
click at [1042, 484] on icon "Play Audio" at bounding box center [1040, 488] width 10 height 10
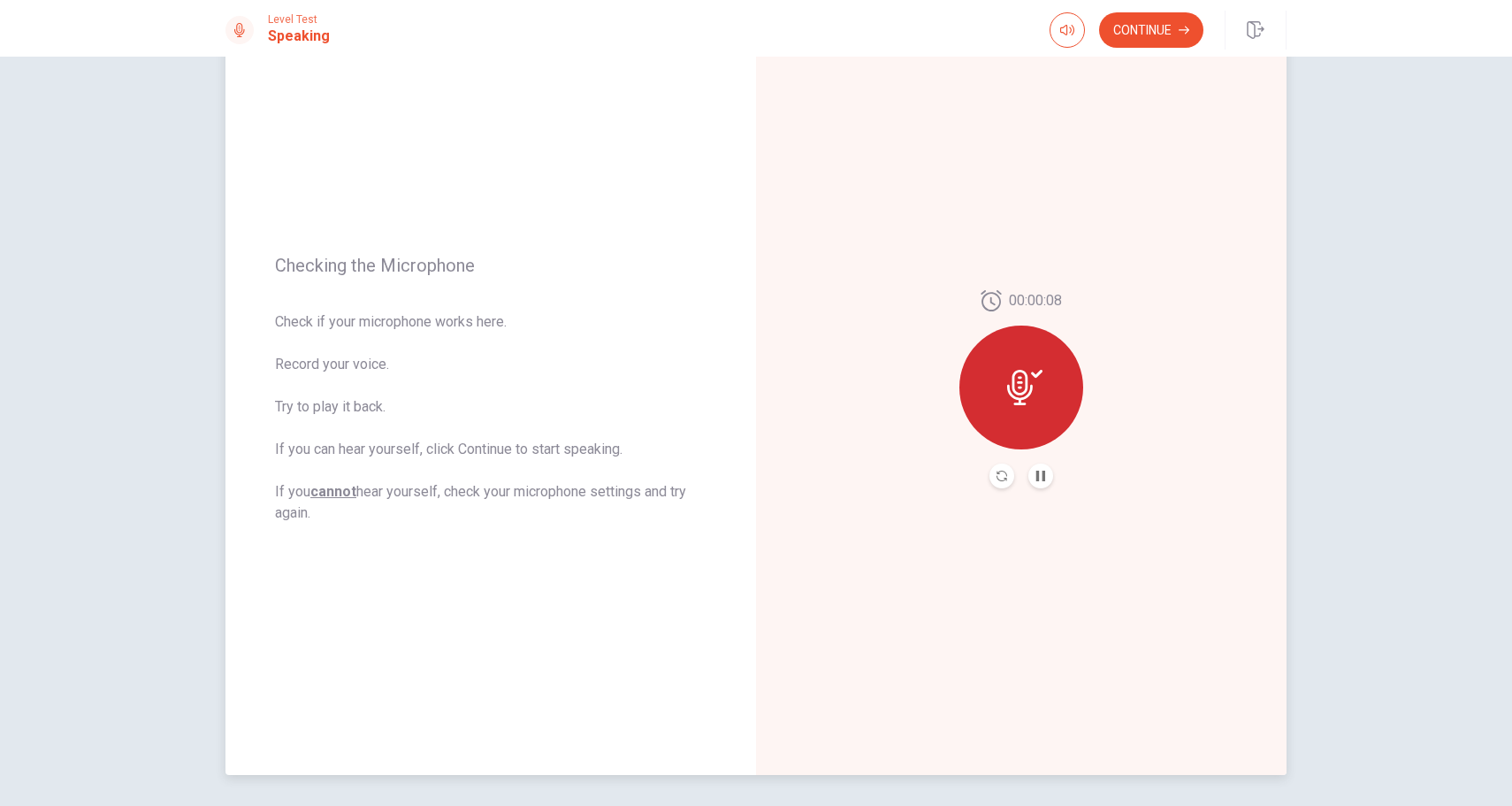
drag, startPoint x: 489, startPoint y: 481, endPoint x: 540, endPoint y: 529, distance: 70.0
click at [541, 531] on div "Checking the Microphone Check if your microphone works here. Record your voice.…" at bounding box center [490, 389] width 531 height 771
click at [540, 528] on div "Checking the Microphone Check if your microphone works here. Record your voice.…" at bounding box center [490, 389] width 531 height 771
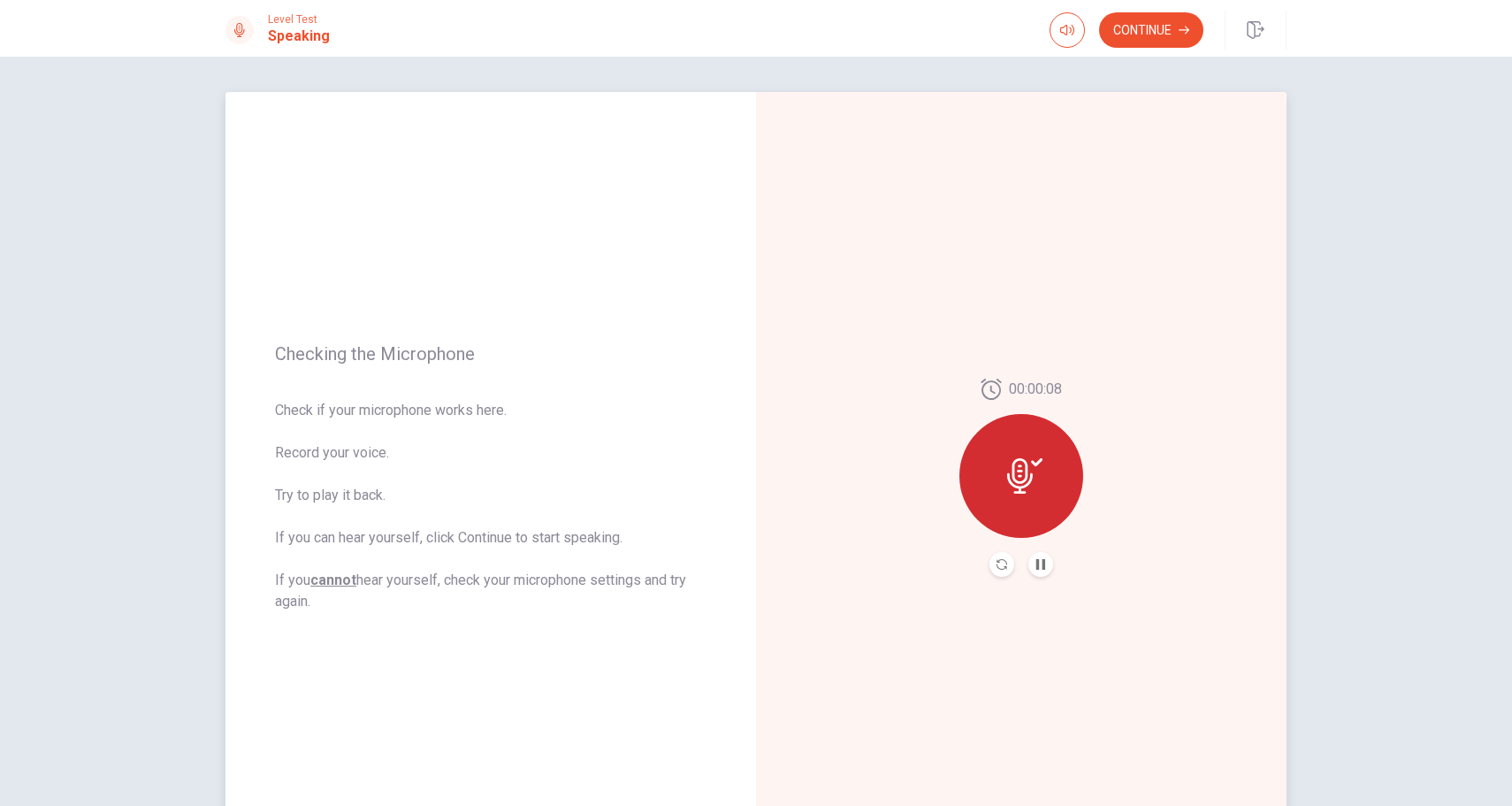
scroll to position [50, 0]
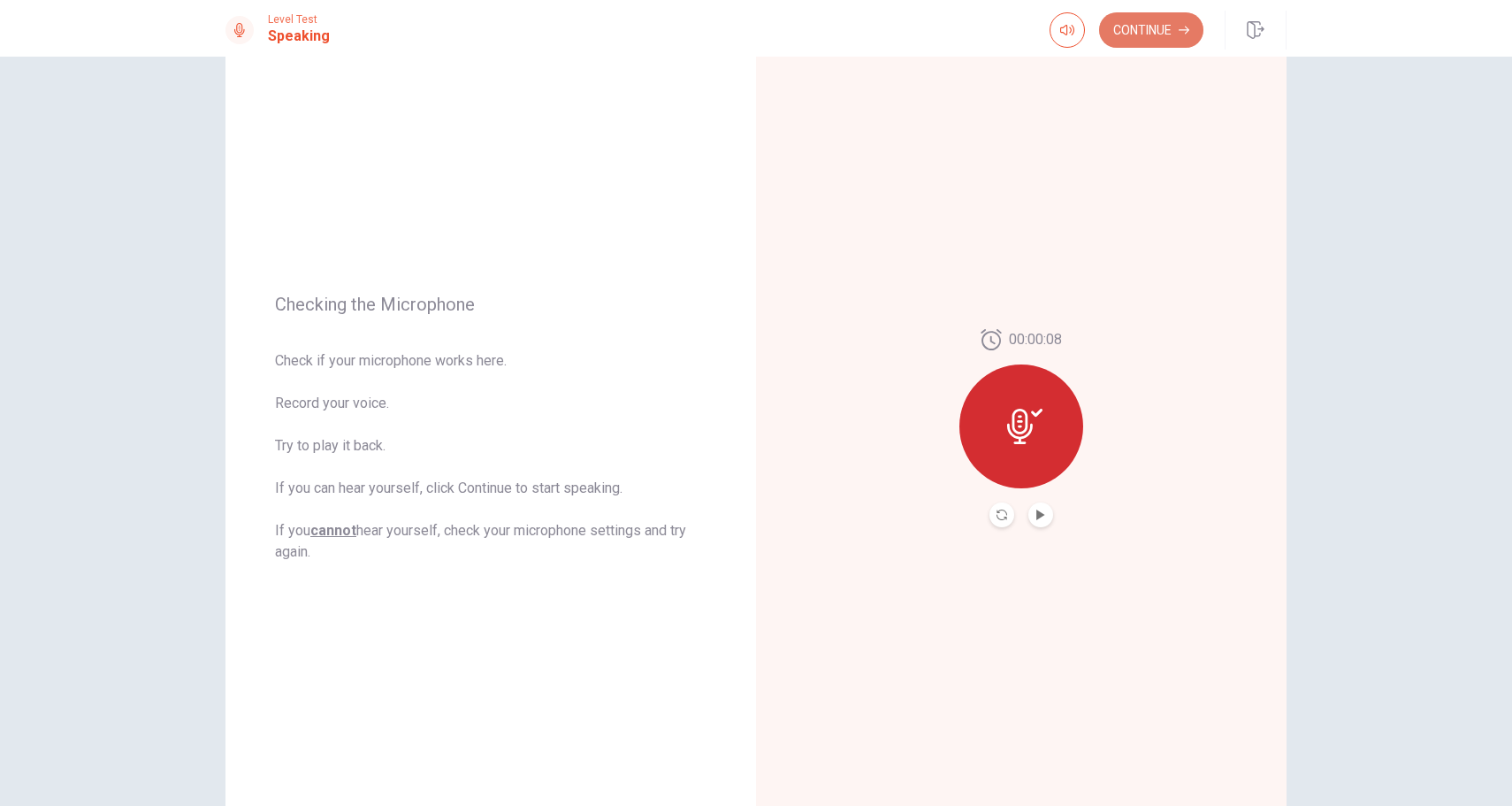
click at [1144, 38] on button "Continue" at bounding box center [1151, 30] width 104 height 35
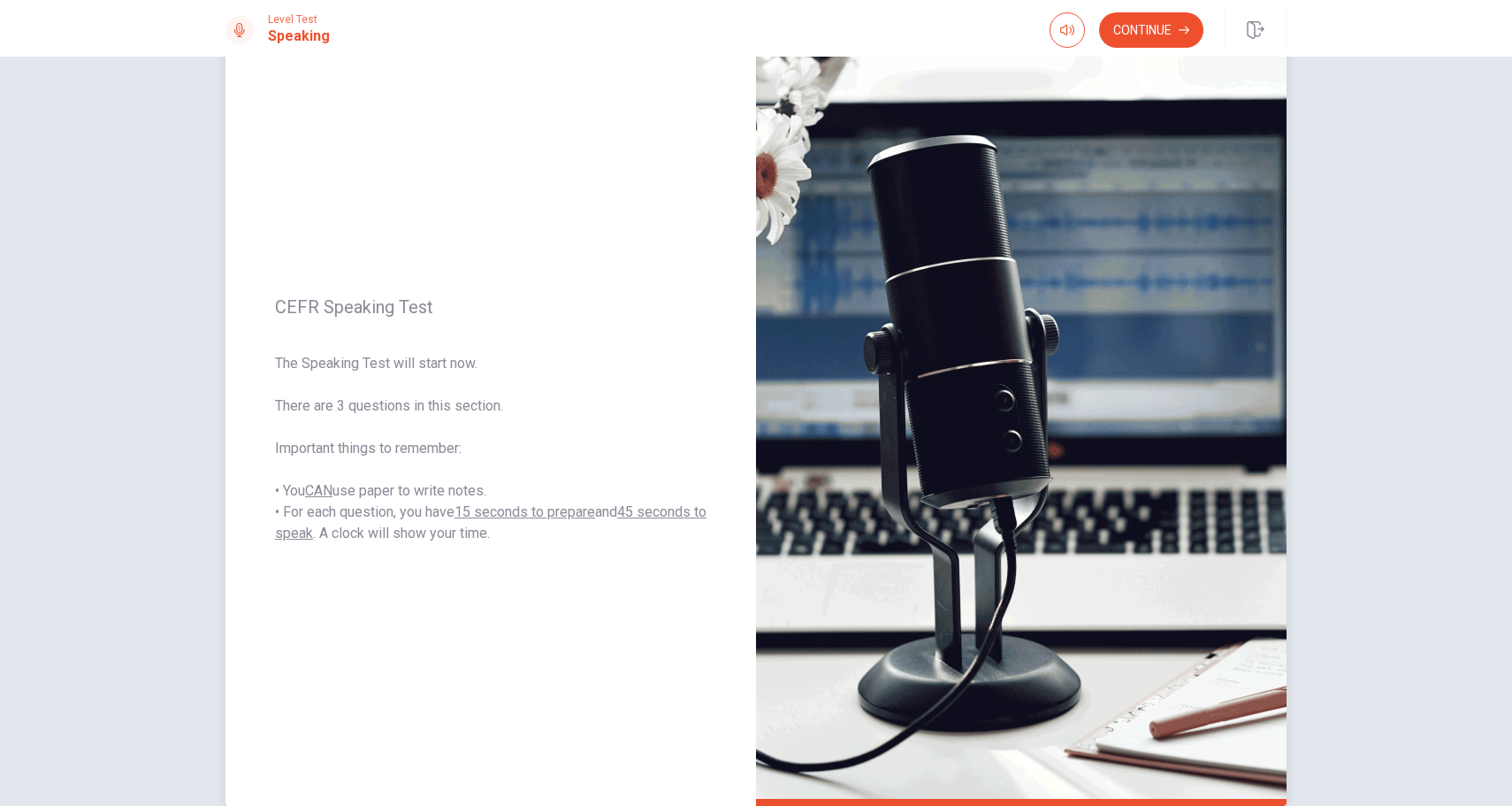
scroll to position [69, 0]
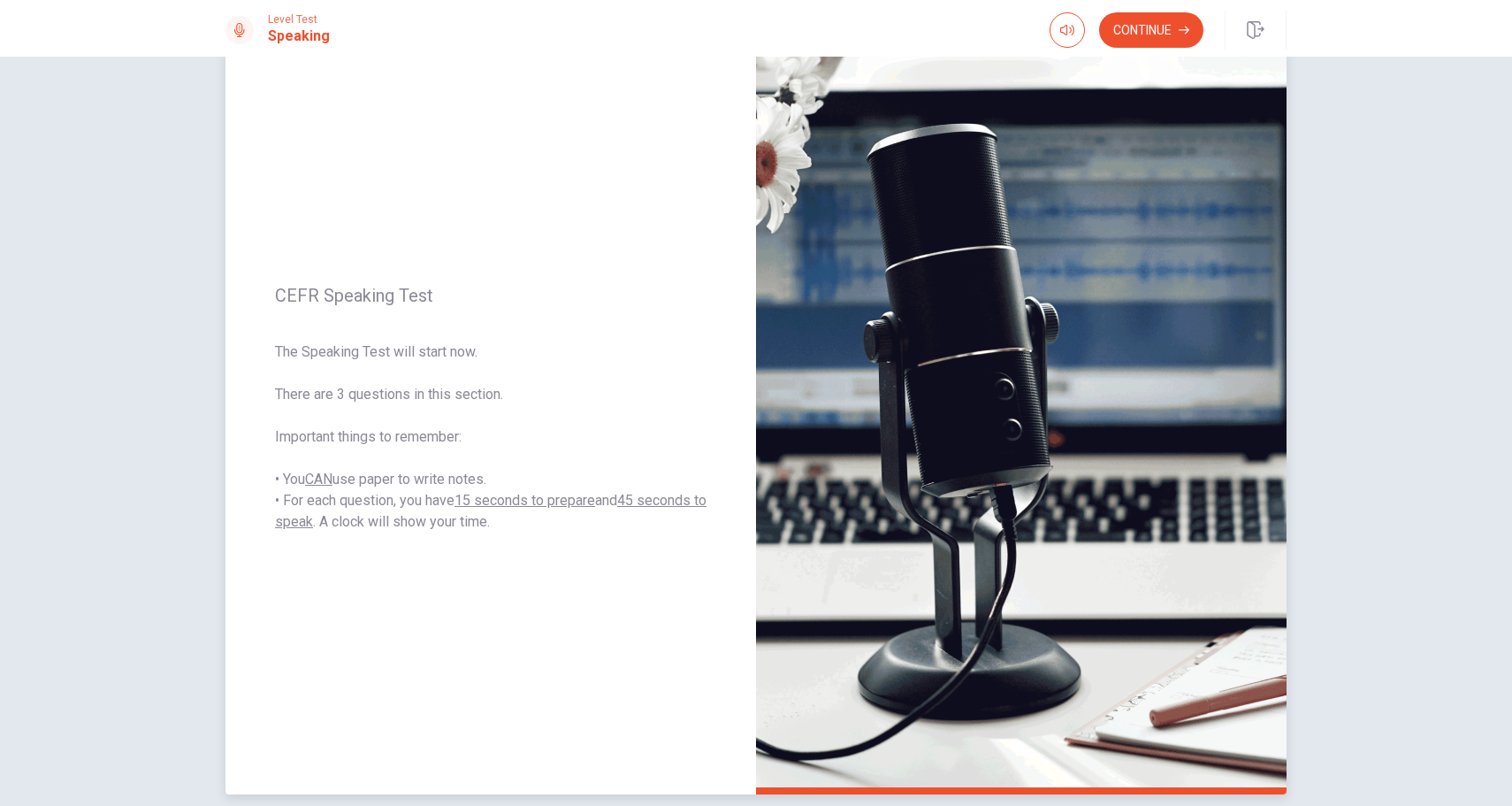
click at [400, 363] on span "The Speaking Test will start now. There are 3 questions in this section. Import…" at bounding box center [490, 437] width 431 height 191
drag, startPoint x: 284, startPoint y: 382, endPoint x: 491, endPoint y: 445, distance: 216.4
click at [491, 445] on span "The Speaking Test will start now. There are 3 questions in this section. Import…" at bounding box center [490, 437] width 431 height 191
click at [491, 443] on span "The Speaking Test will start now. There are 3 questions in this section. Import…" at bounding box center [490, 437] width 431 height 191
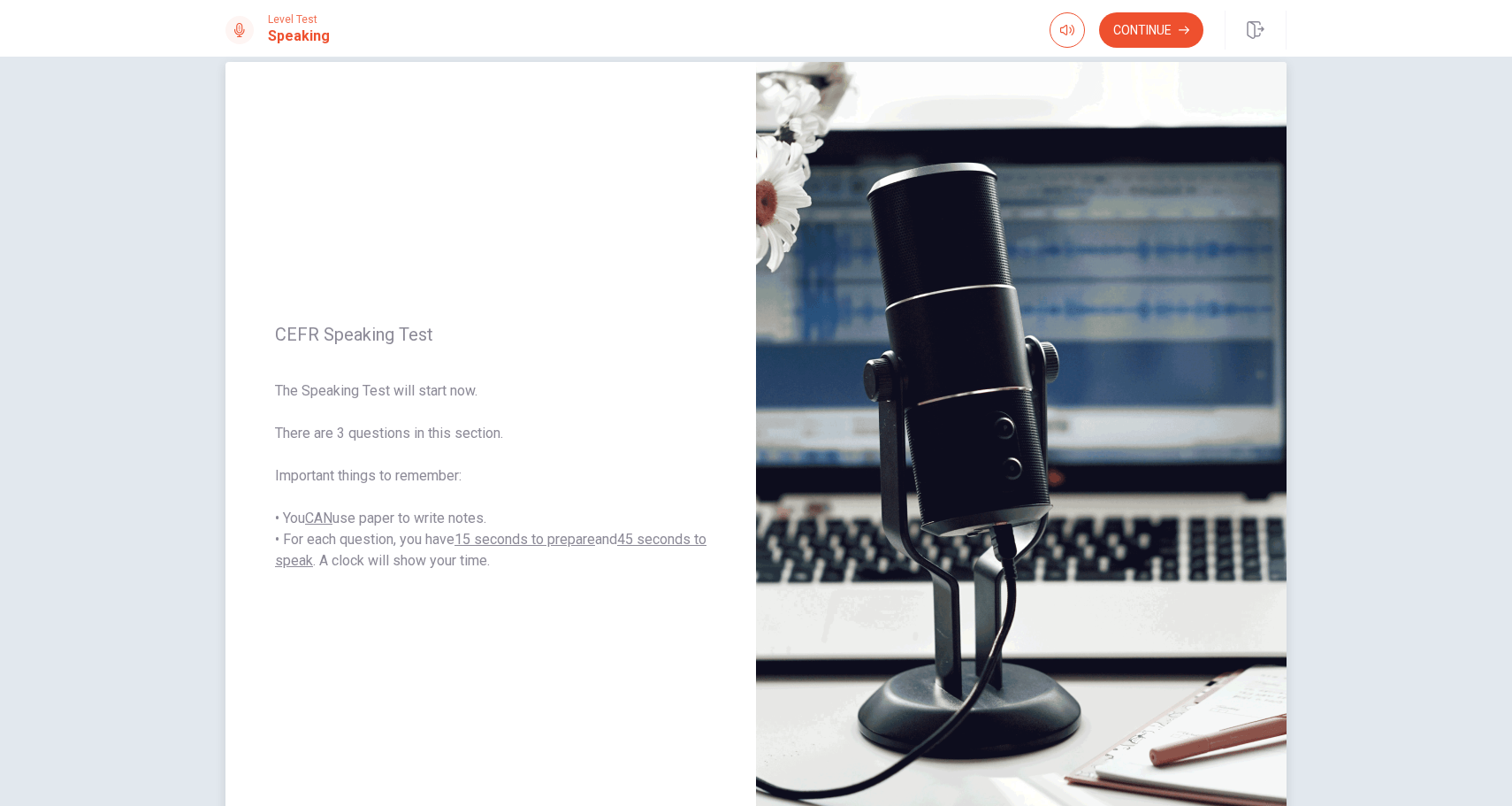
scroll to position [0, 0]
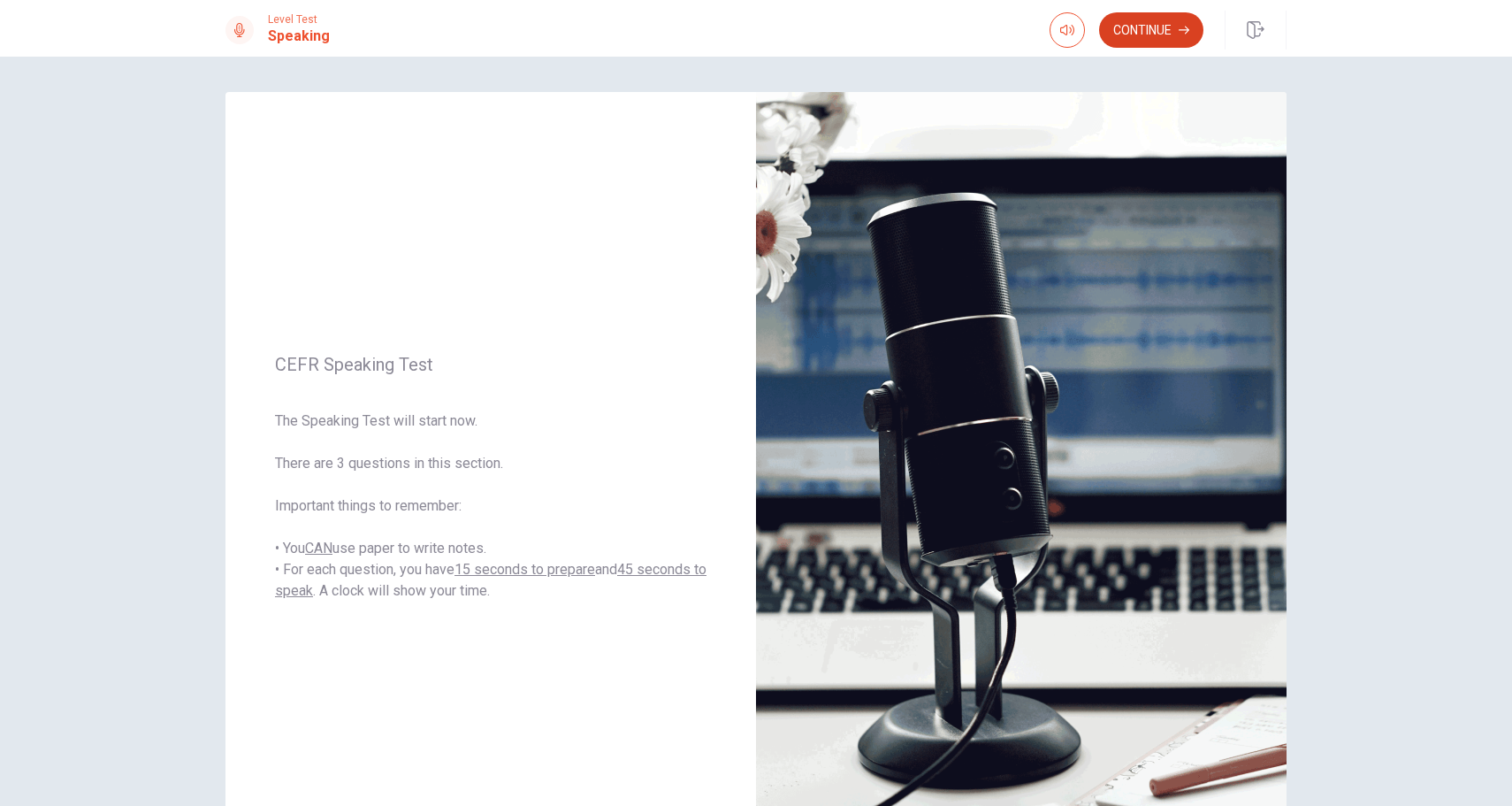
click at [1158, 30] on button "Continue" at bounding box center [1151, 30] width 104 height 35
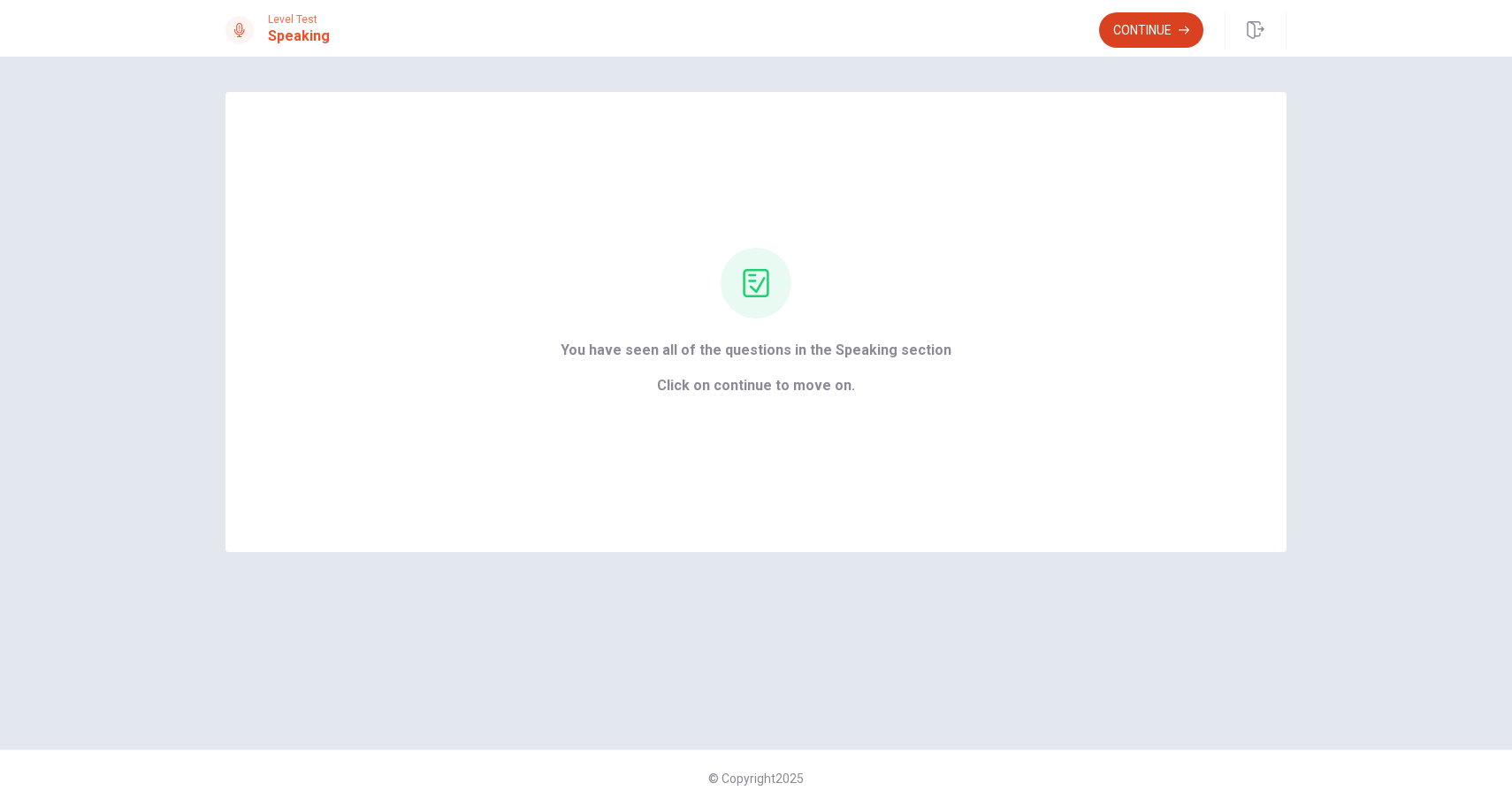
click at [1173, 33] on button "Continue" at bounding box center [1151, 30] width 104 height 35
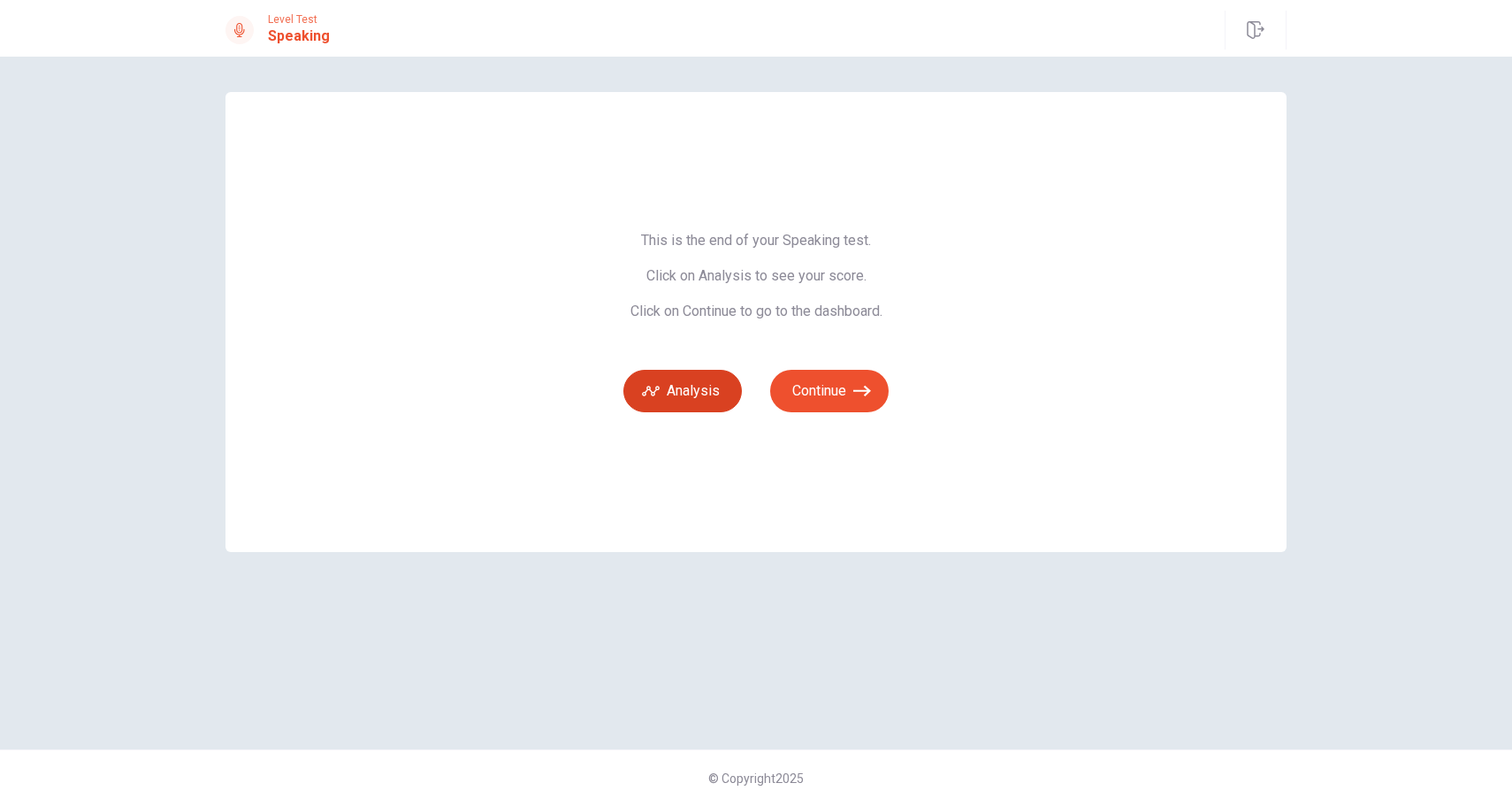
click at [707, 376] on button "Analysis" at bounding box center [682, 391] width 118 height 42
